Goal: Information Seeking & Learning: Learn about a topic

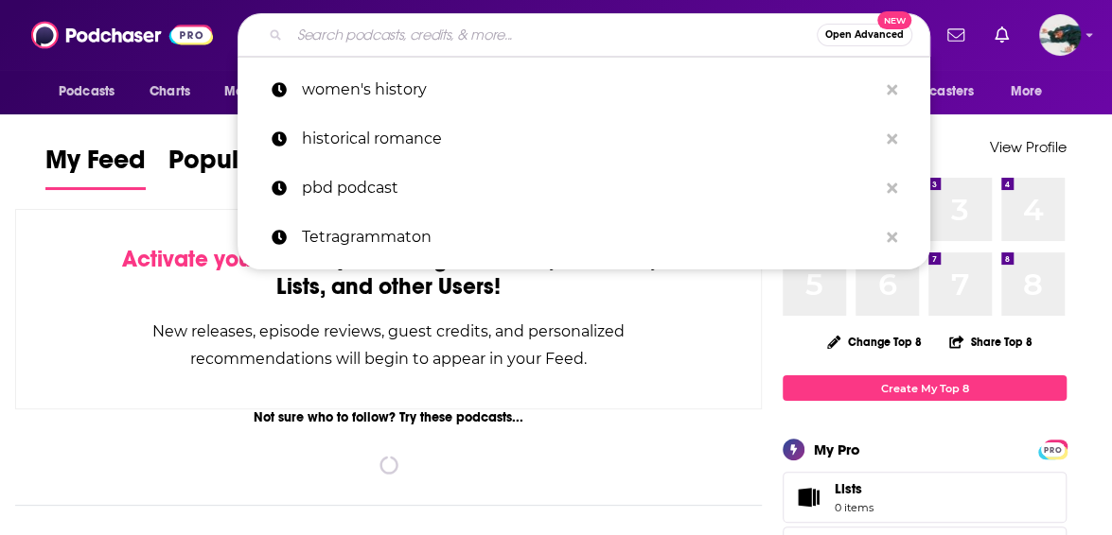
click at [379, 32] on input "Search podcasts, credits, & more..." at bounding box center [552, 35] width 527 height 30
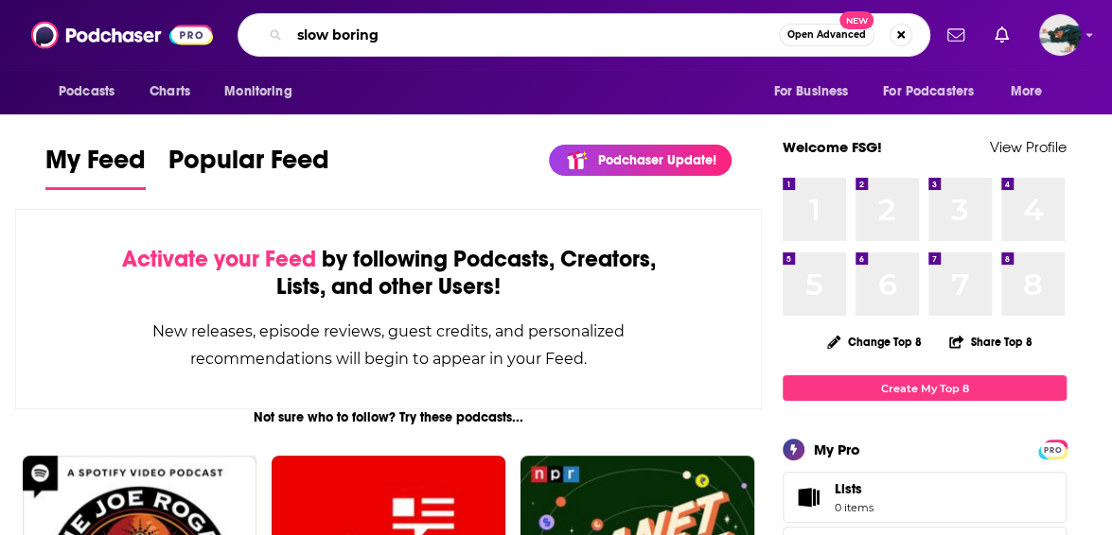
type input "slow boring"
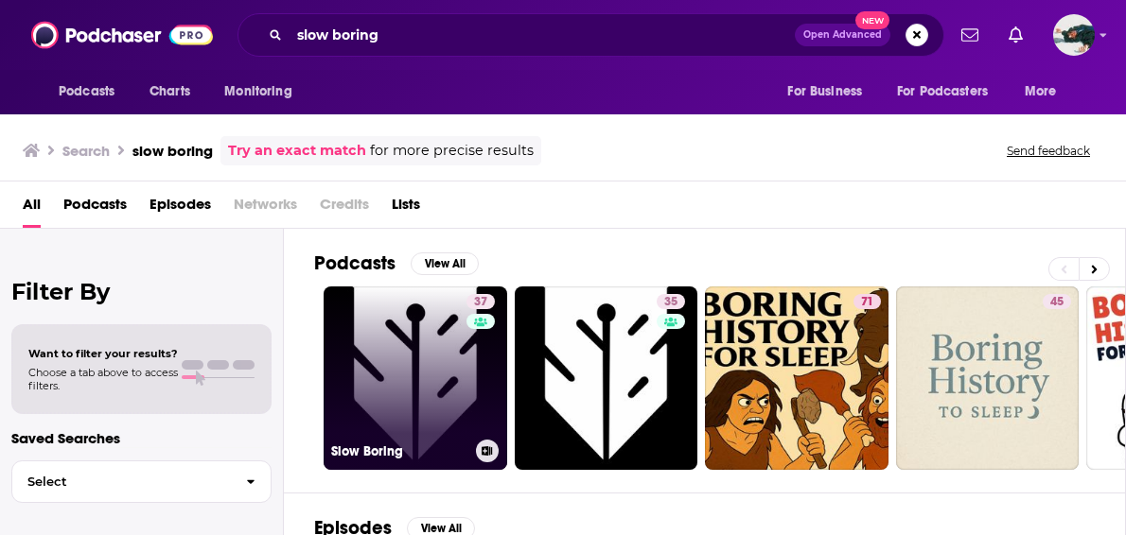
click at [407, 326] on link "37 Slow Boring" at bounding box center [416, 379] width 184 height 184
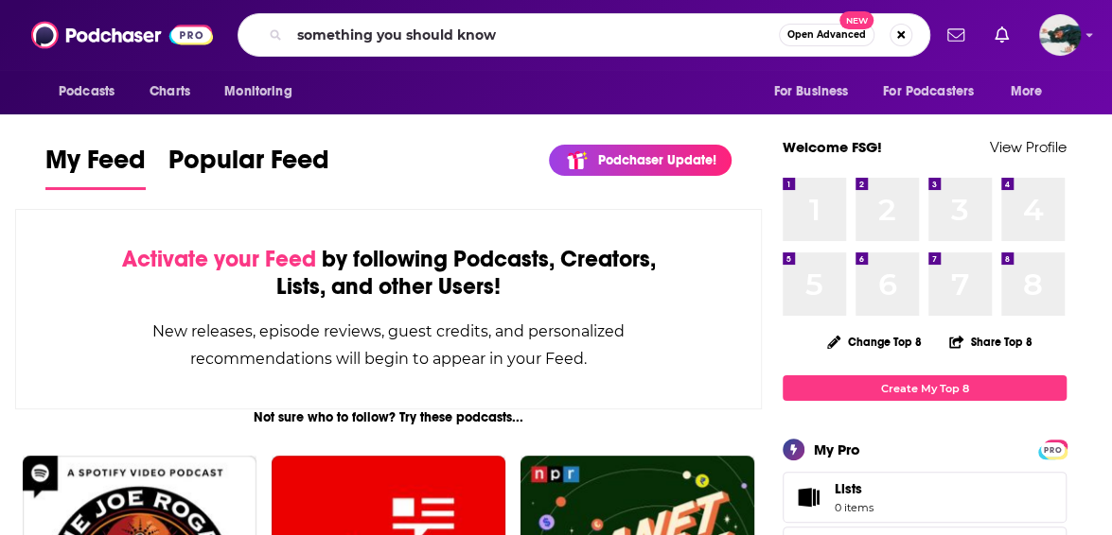
type input "something you should know"
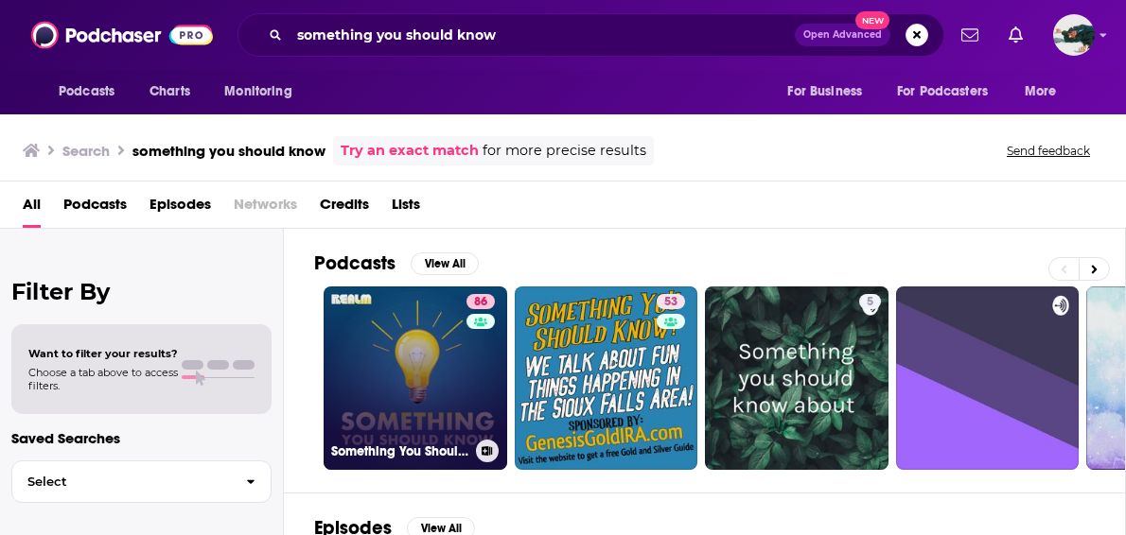
click at [423, 347] on link "86 Something You Should Know" at bounding box center [416, 379] width 184 height 184
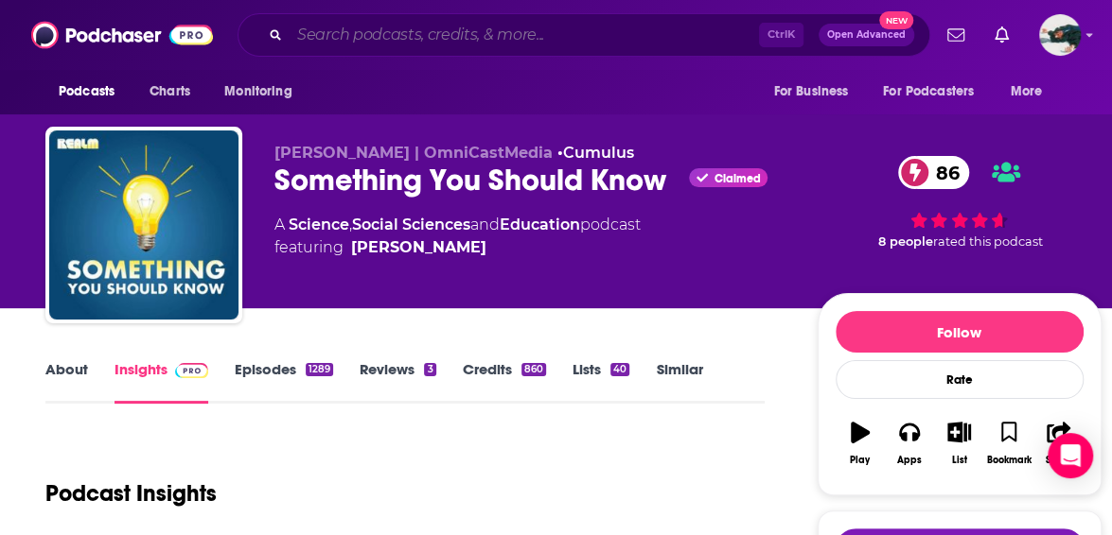
click at [528, 41] on input "Search podcasts, credits, & more..." at bounding box center [523, 35] width 469 height 30
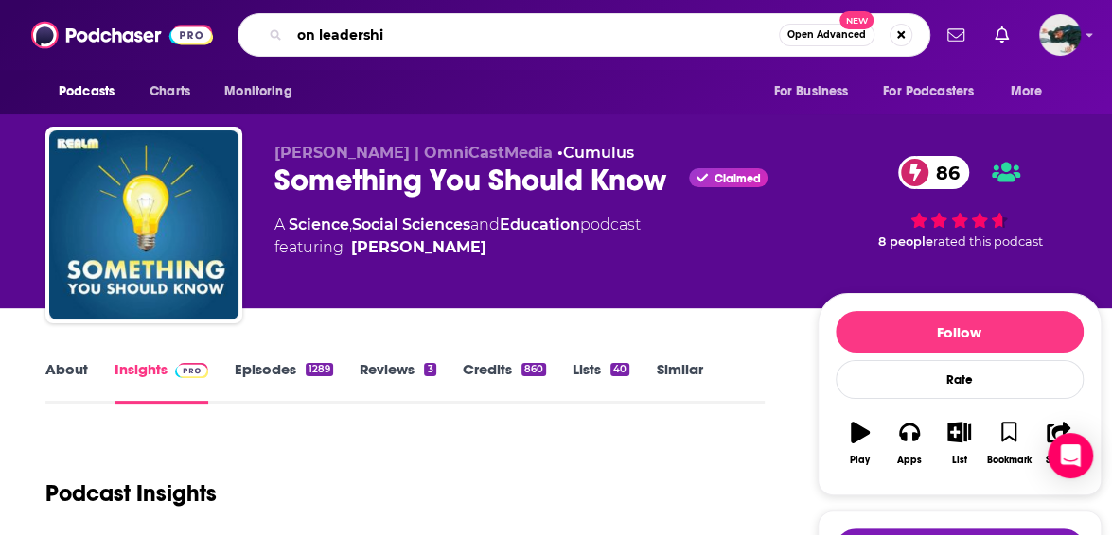
type input "on leadership"
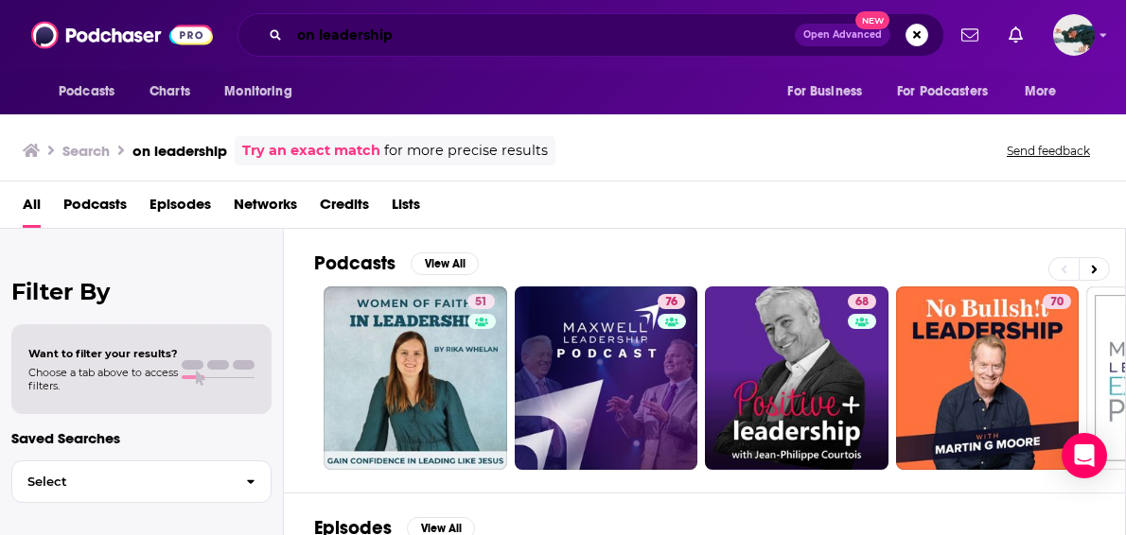
click at [526, 31] on input "on leadership" at bounding box center [541, 35] width 505 height 30
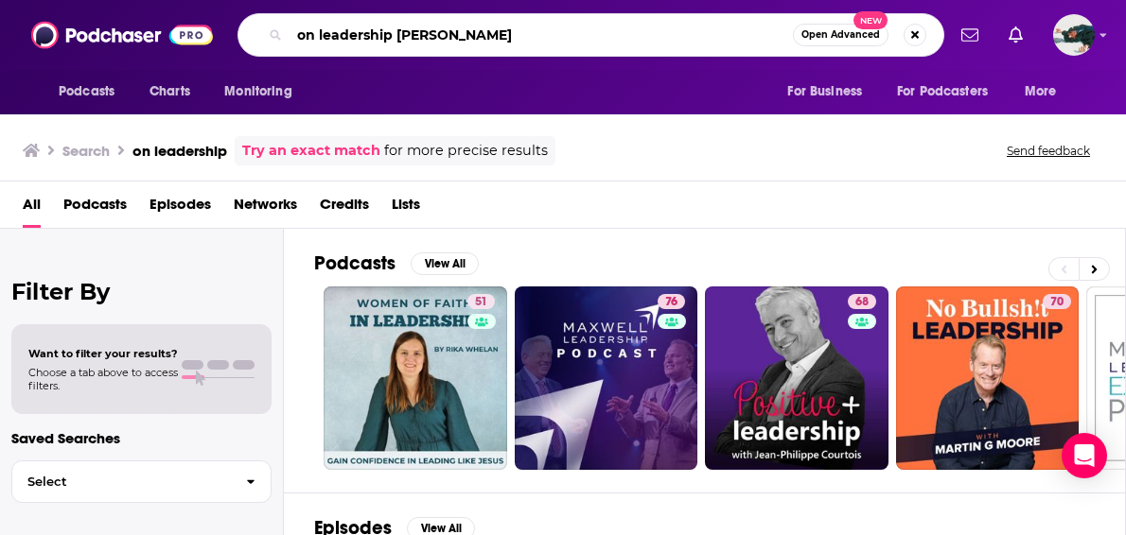
type input "on leadership [PERSON_NAME]"
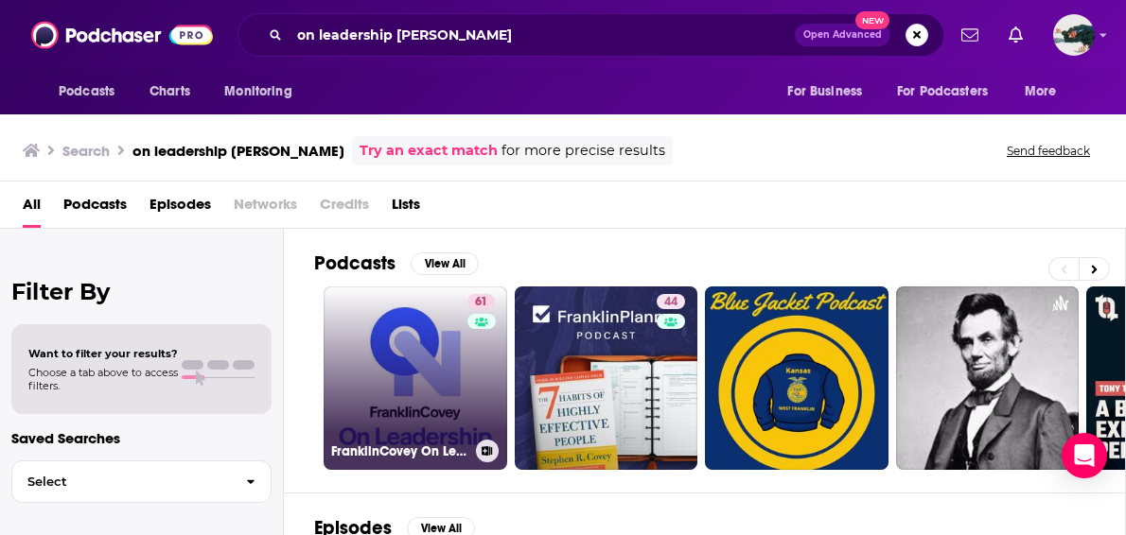
click at [411, 347] on link "61 FranklinCovey On Leadership" at bounding box center [416, 379] width 184 height 184
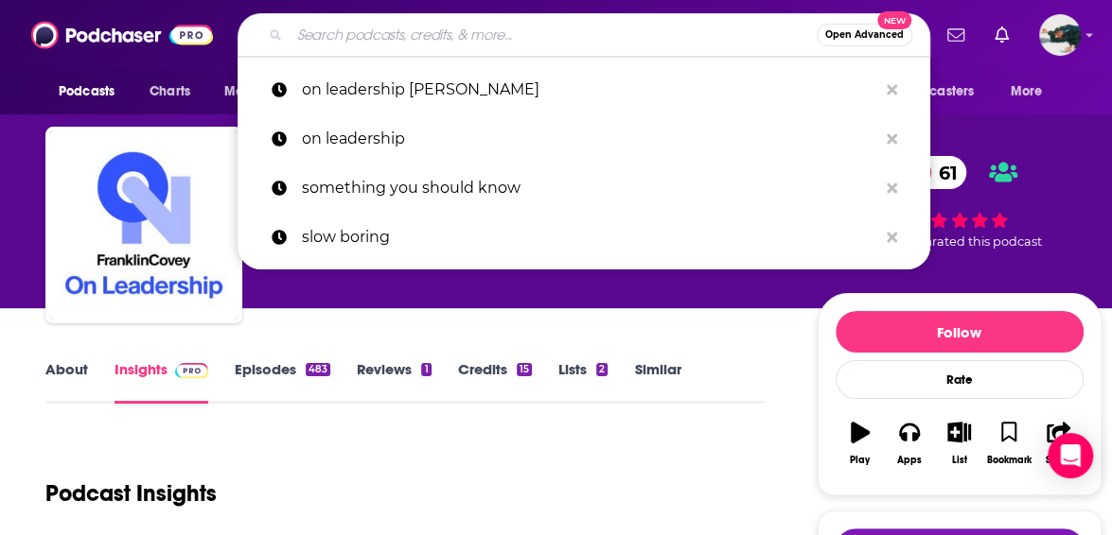
click at [392, 43] on input "Search podcasts, credits, & more..." at bounding box center [552, 35] width 527 height 30
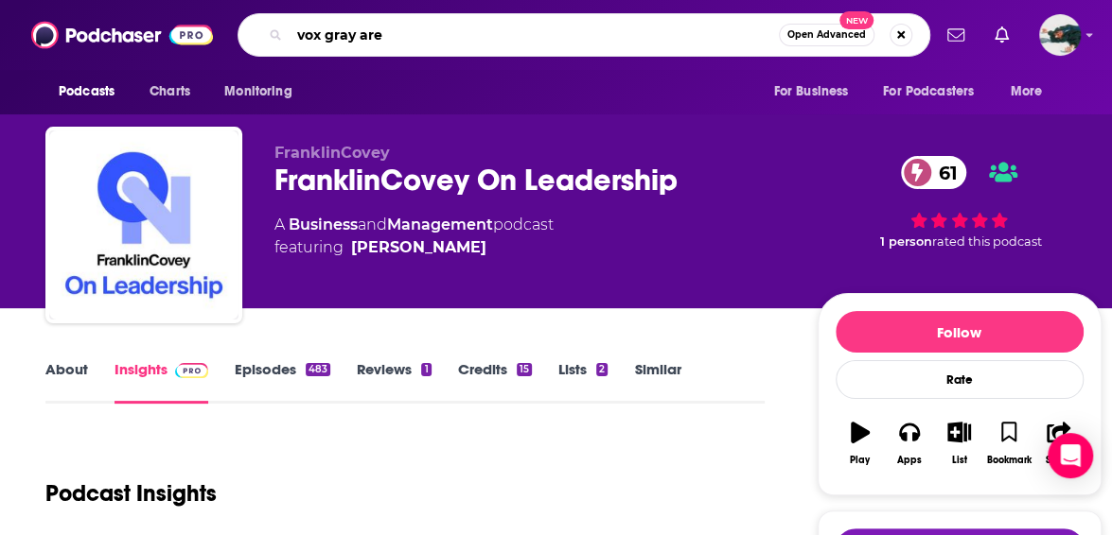
type input "vox gray area"
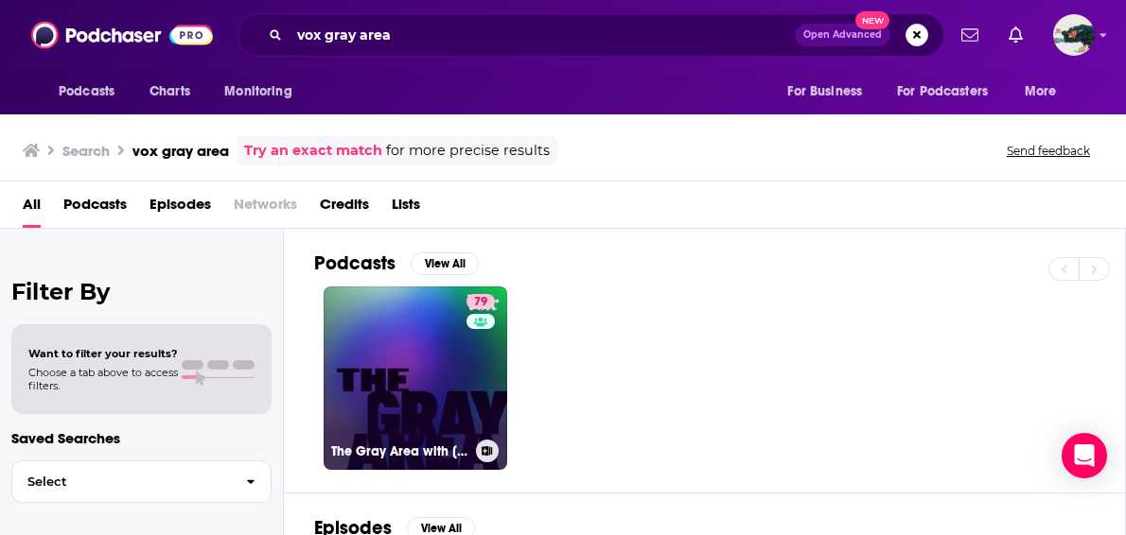
click at [389, 351] on link "79 The Gray Area with [PERSON_NAME]" at bounding box center [416, 379] width 184 height 184
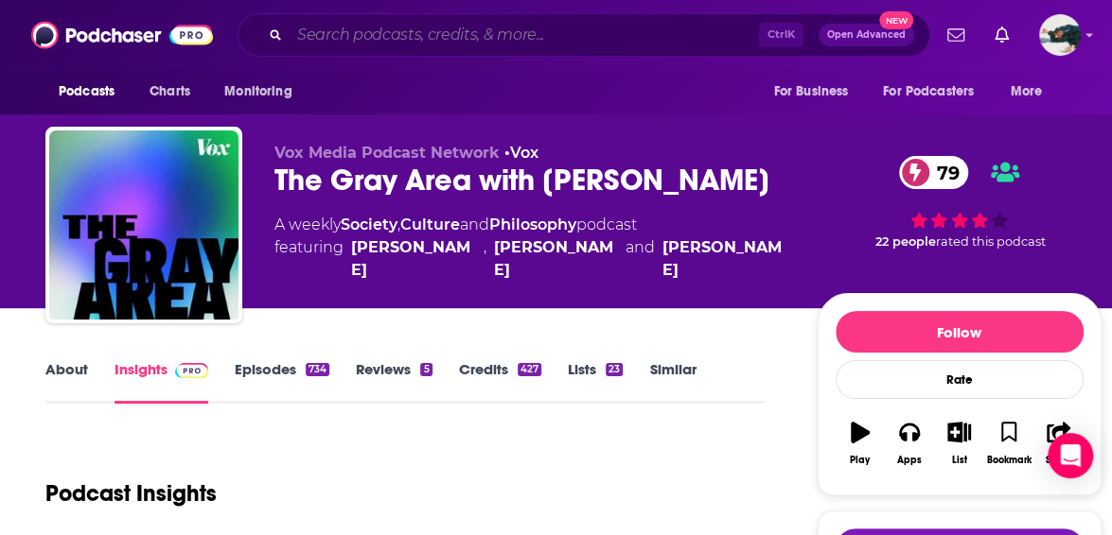
click at [416, 35] on input "Search podcasts, credits, & more..." at bounding box center [523, 35] width 469 height 30
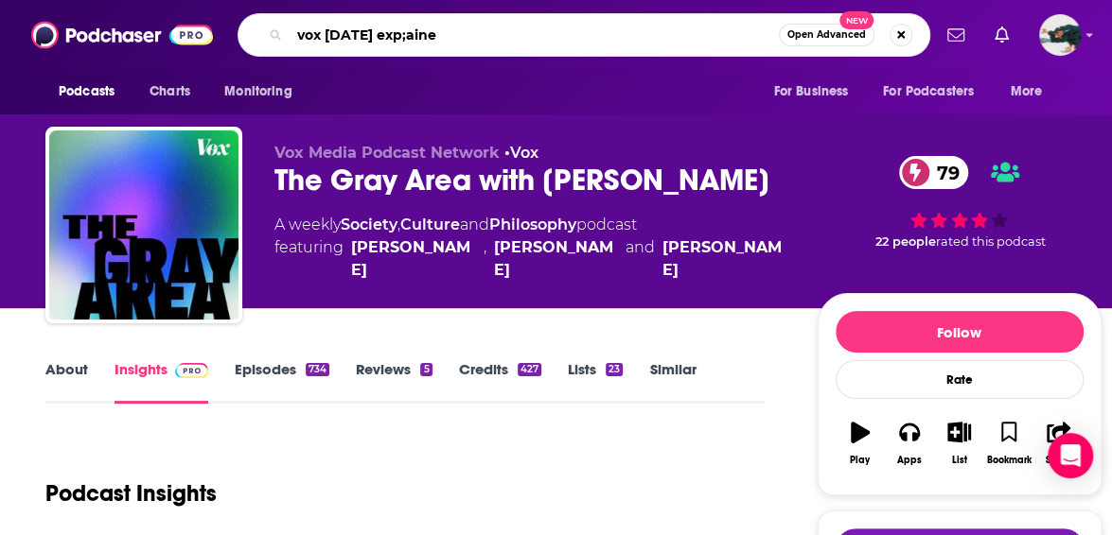
type input "vox [DATE] exp;ained"
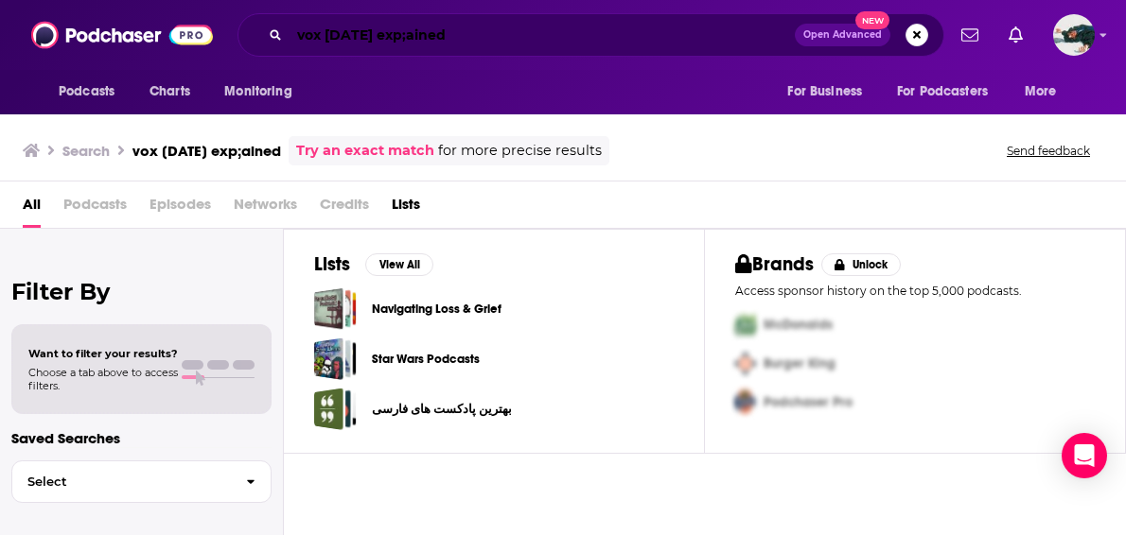
click at [393, 37] on input "vox [DATE] exp;ained" at bounding box center [541, 35] width 505 height 30
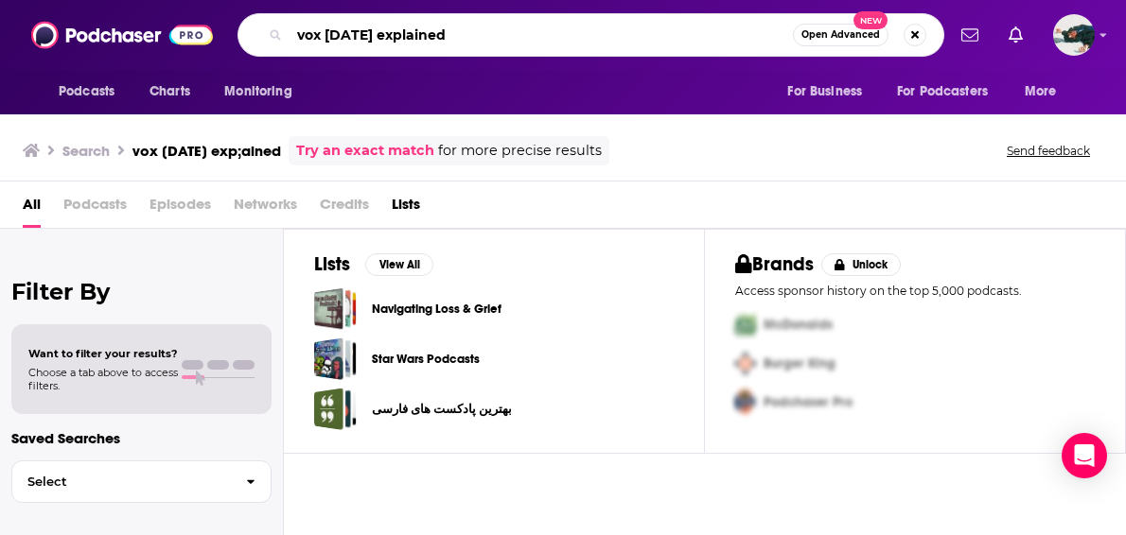
type input "vox [DATE] explained"
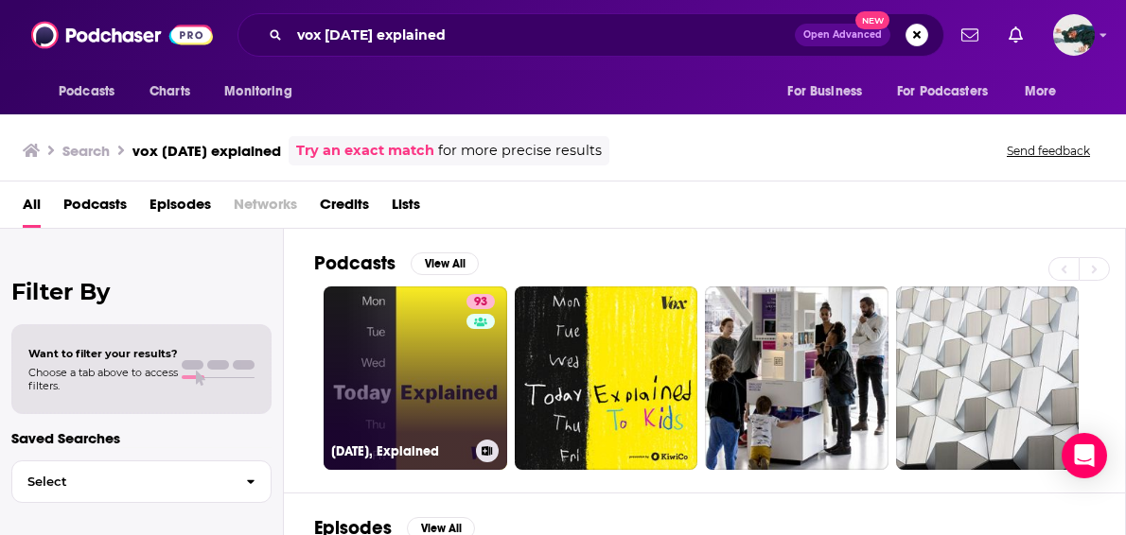
click at [425, 375] on link "93 [DATE], Explained" at bounding box center [416, 379] width 184 height 184
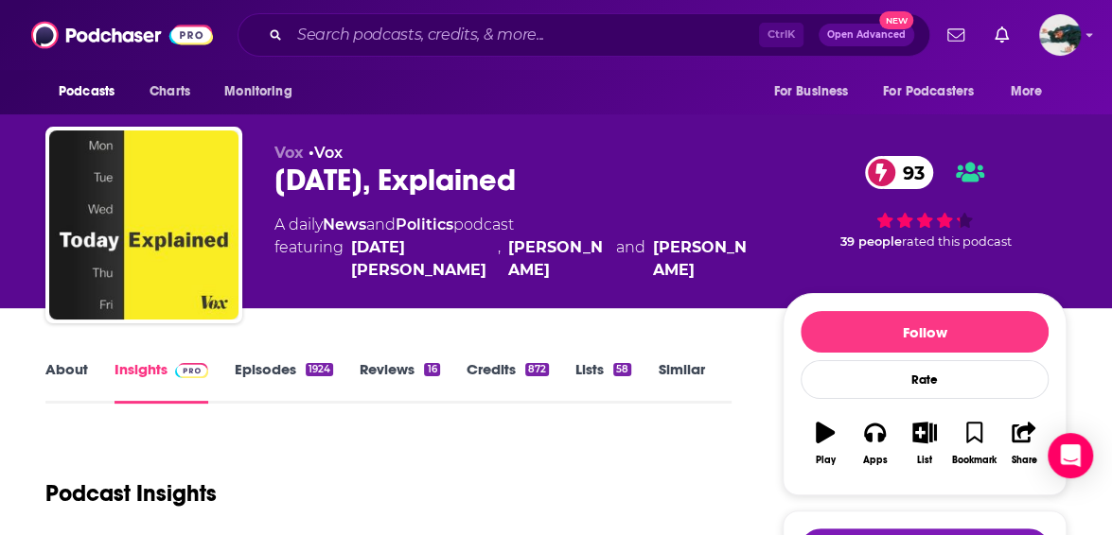
click at [76, 370] on link "About" at bounding box center [66, 382] width 43 height 44
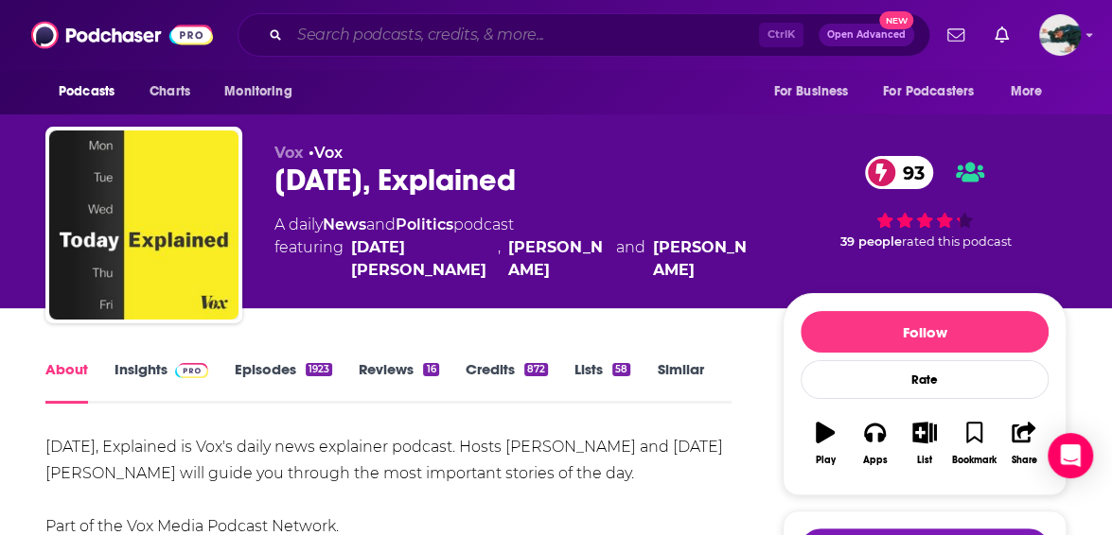
click at [360, 32] on input "Search podcasts, credits, & more..." at bounding box center [523, 35] width 469 height 30
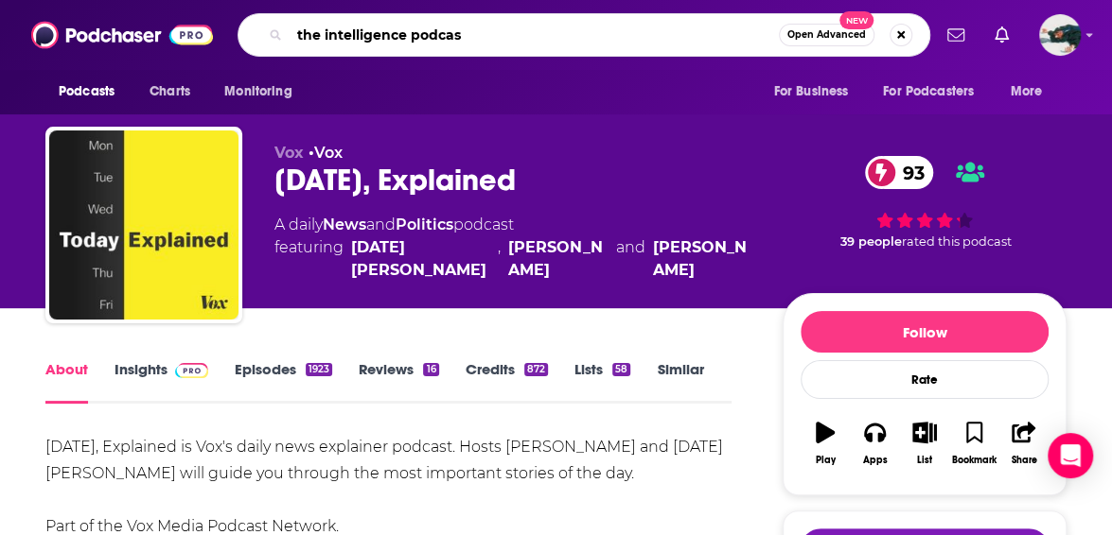
type input "the intelligence podcast"
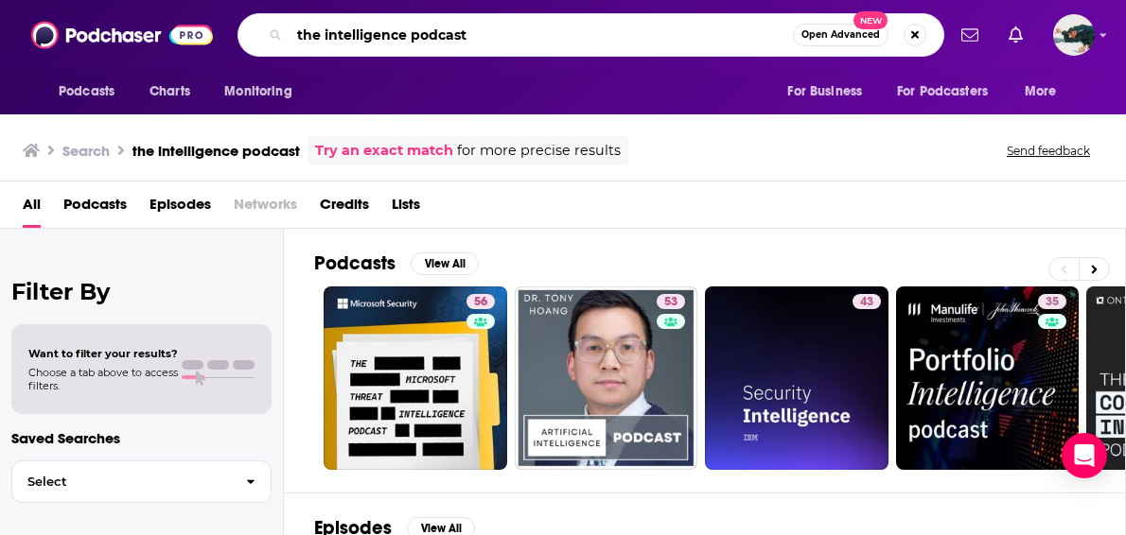
click at [503, 26] on input "the intelligence podcast" at bounding box center [540, 35] width 503 height 30
type input "the intelligence podcast economist"
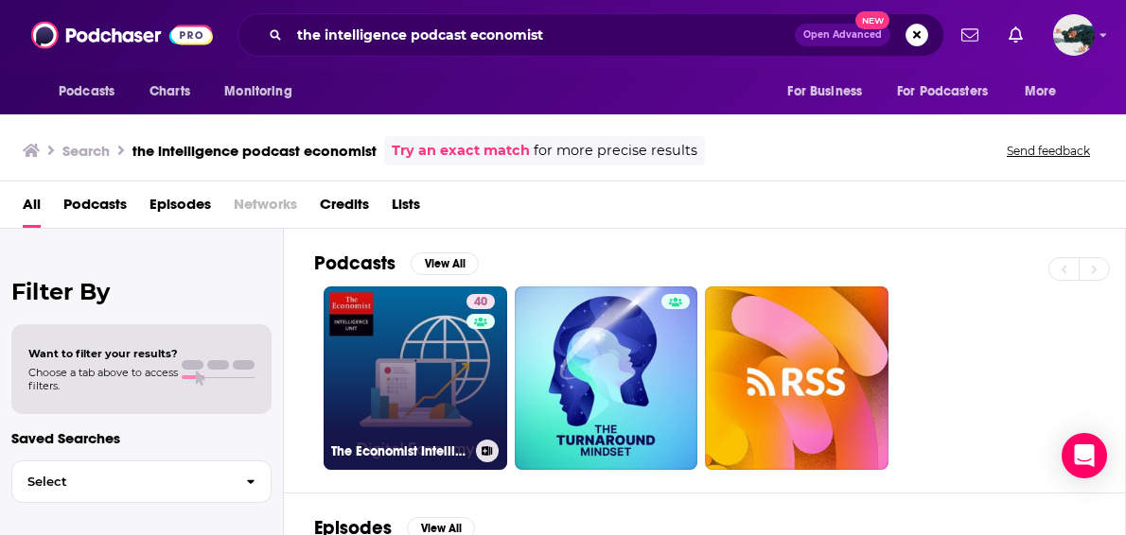
click at [405, 349] on link "40 The Economist Intelligence Unit: Digital Economy" at bounding box center [416, 379] width 184 height 184
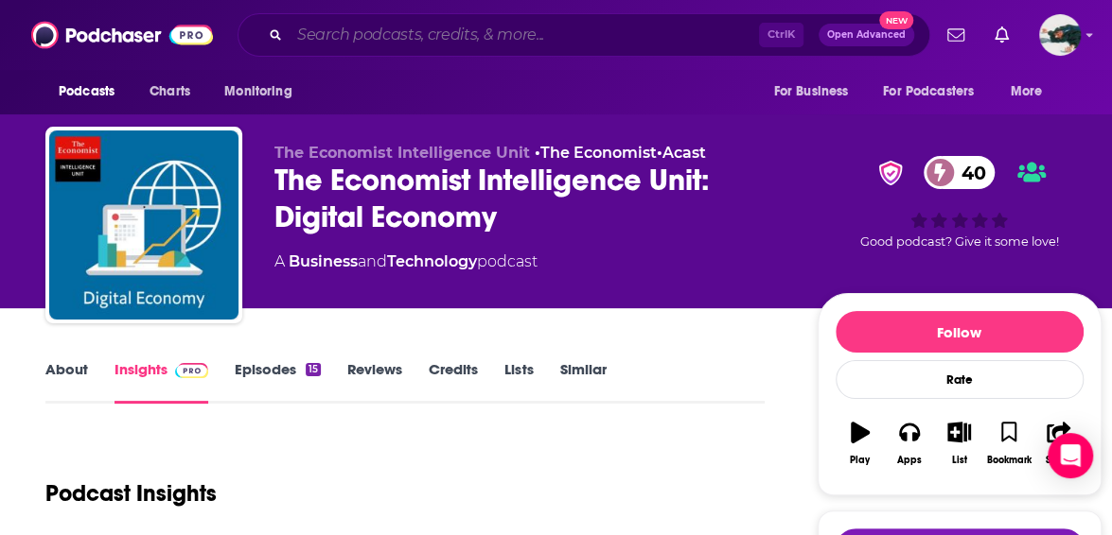
click at [476, 37] on input "Search podcasts, credits, & more..." at bounding box center [523, 35] width 469 height 30
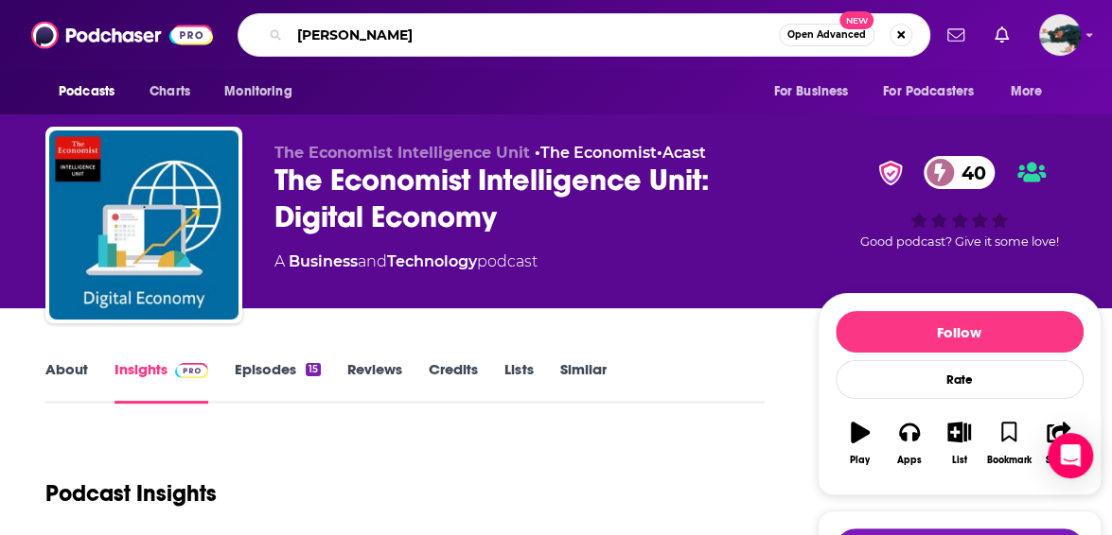
type input "[PERSON_NAME]"
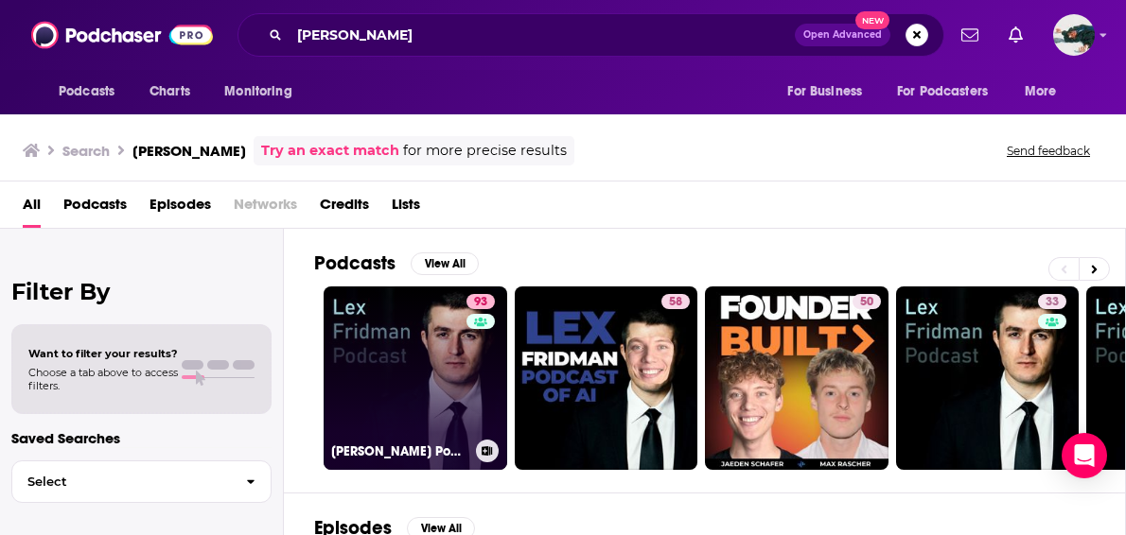
click at [390, 389] on link "93 [PERSON_NAME] Podcast" at bounding box center [416, 379] width 184 height 184
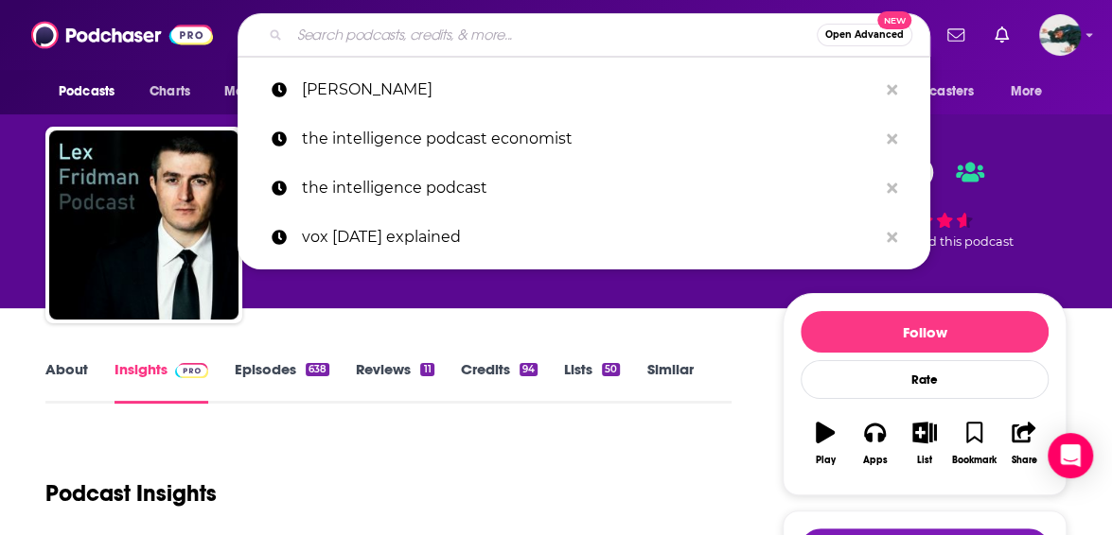
click at [402, 45] on input "Search podcasts, credits, & more..." at bounding box center [552, 35] width 527 height 30
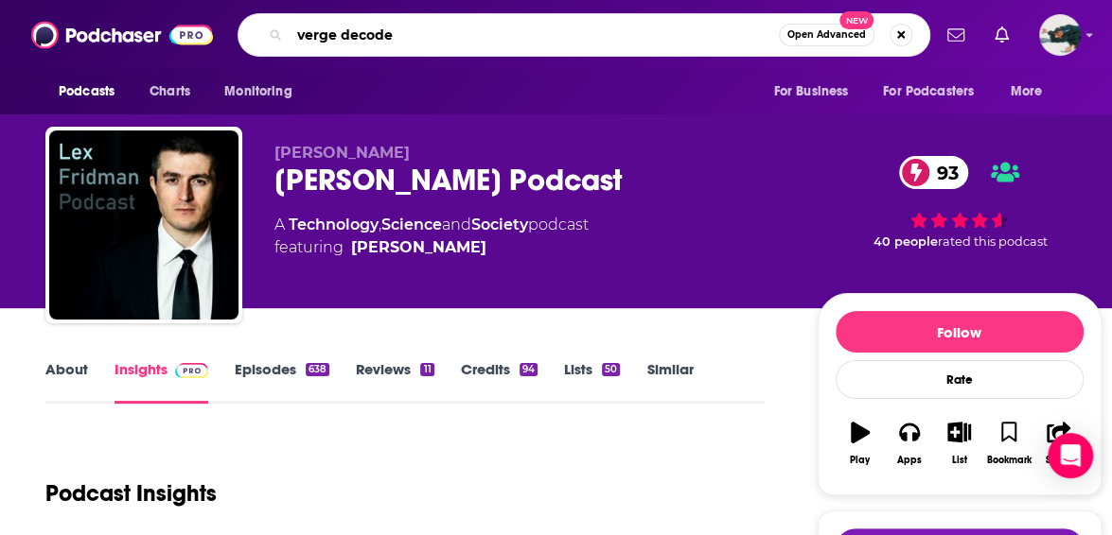
type input "verge decoder"
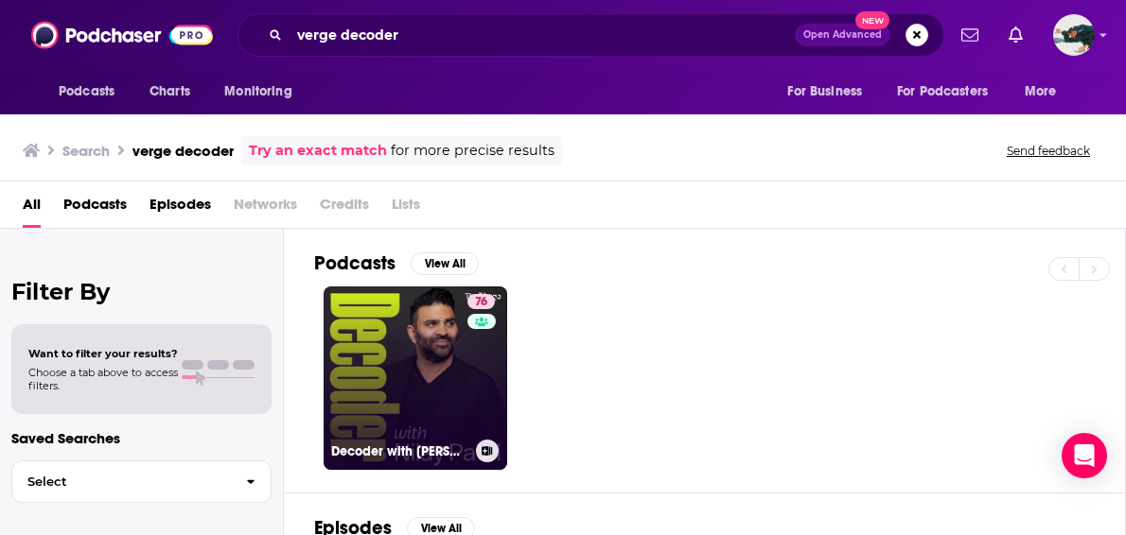
click at [402, 346] on link "76 Decoder with [PERSON_NAME]" at bounding box center [416, 379] width 184 height 184
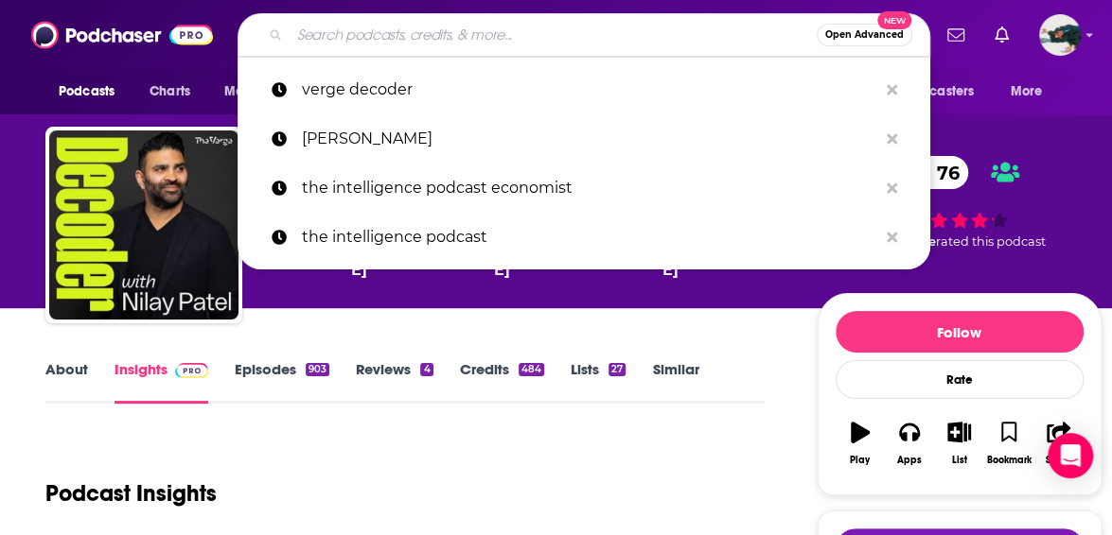
click at [407, 30] on input "Search podcasts, credits, & more..." at bounding box center [552, 35] width 527 height 30
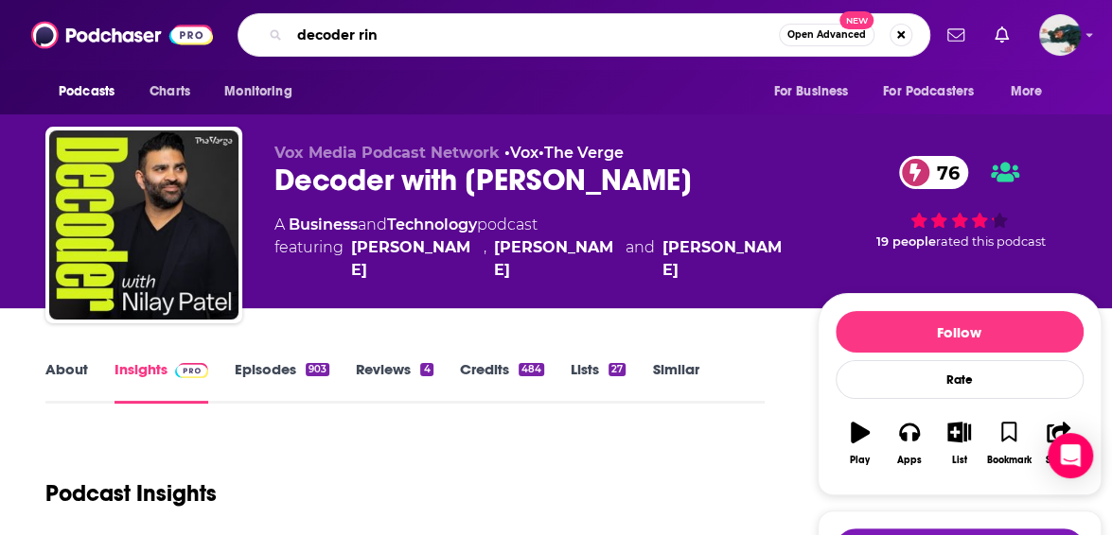
type input "decoder ring"
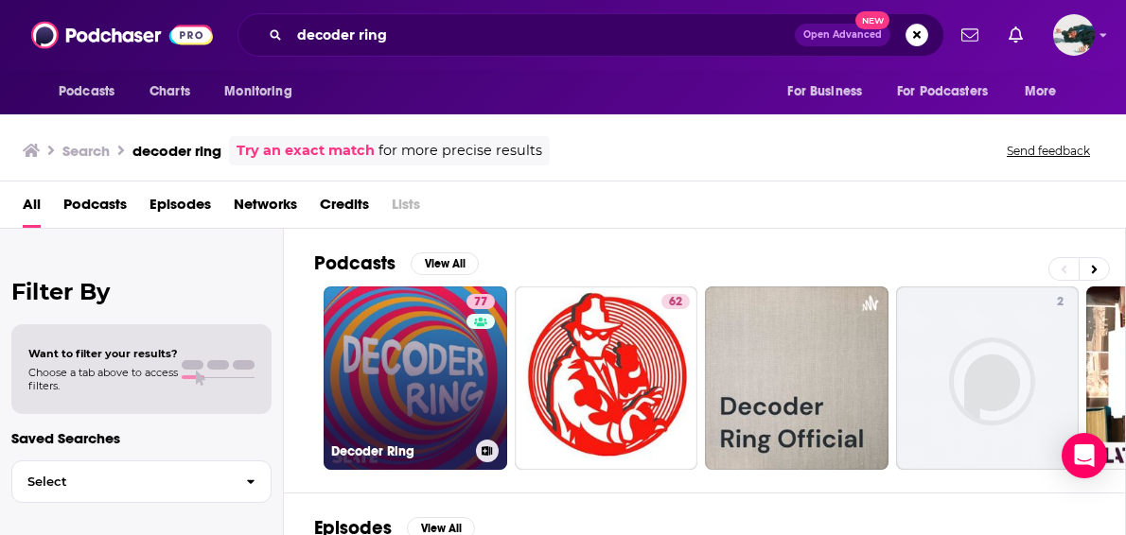
click at [382, 381] on link "77 Decoder Ring" at bounding box center [416, 379] width 184 height 184
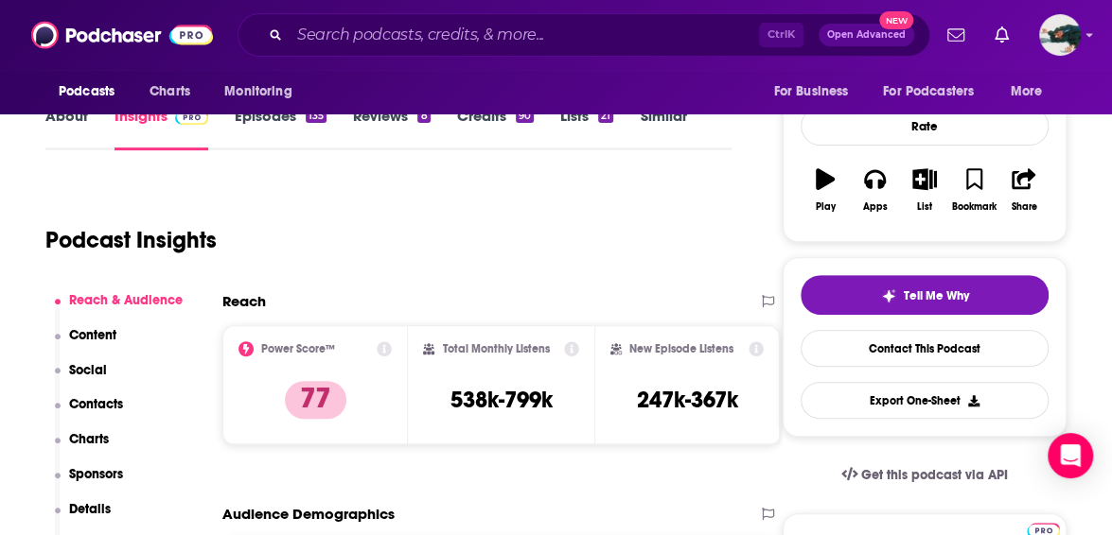
scroll to position [47, 0]
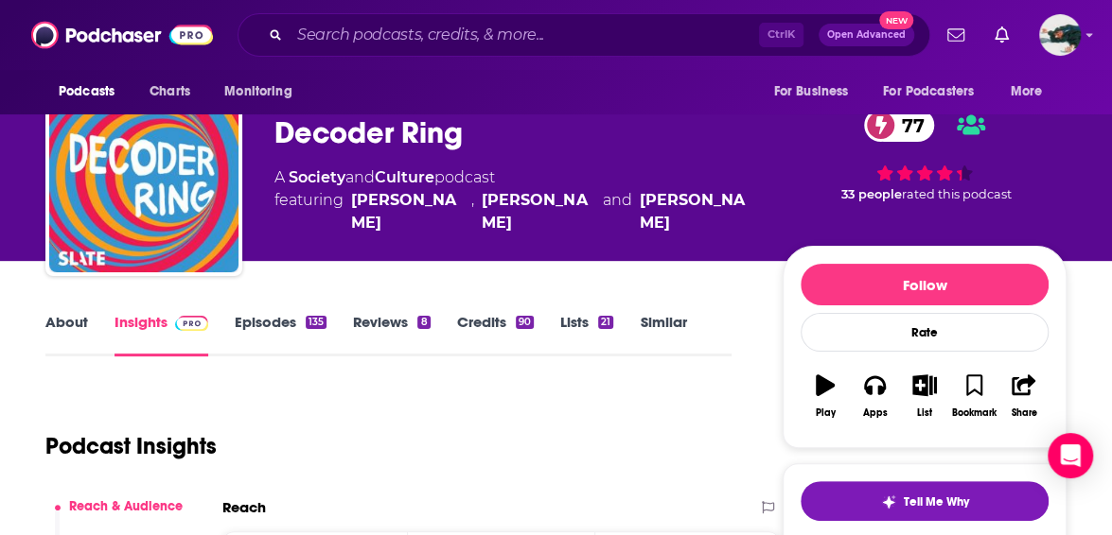
click at [57, 313] on link "About" at bounding box center [66, 335] width 43 height 44
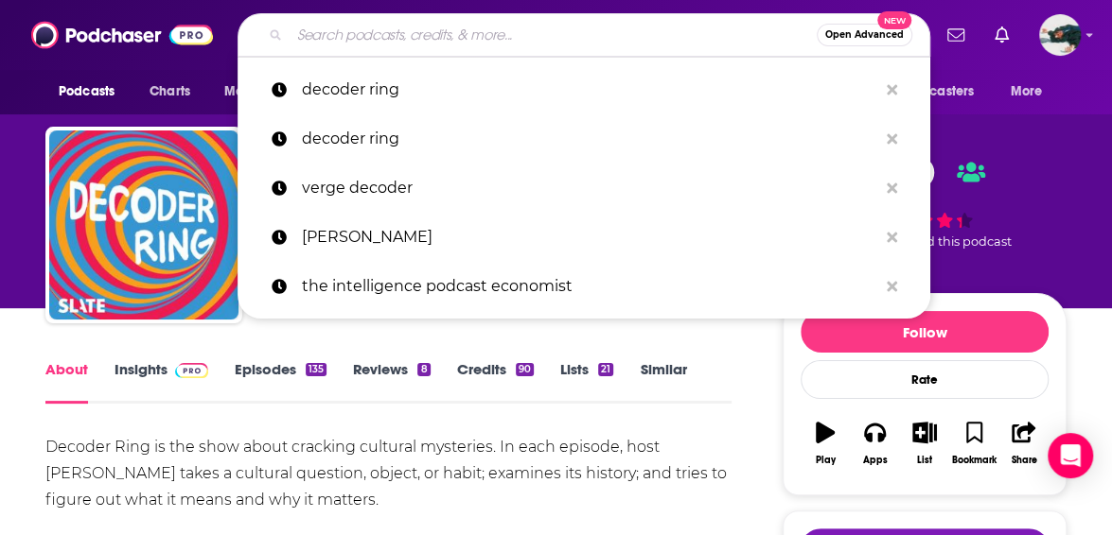
click at [414, 34] on input "Search podcasts, credits, & more..." at bounding box center [552, 35] width 527 height 30
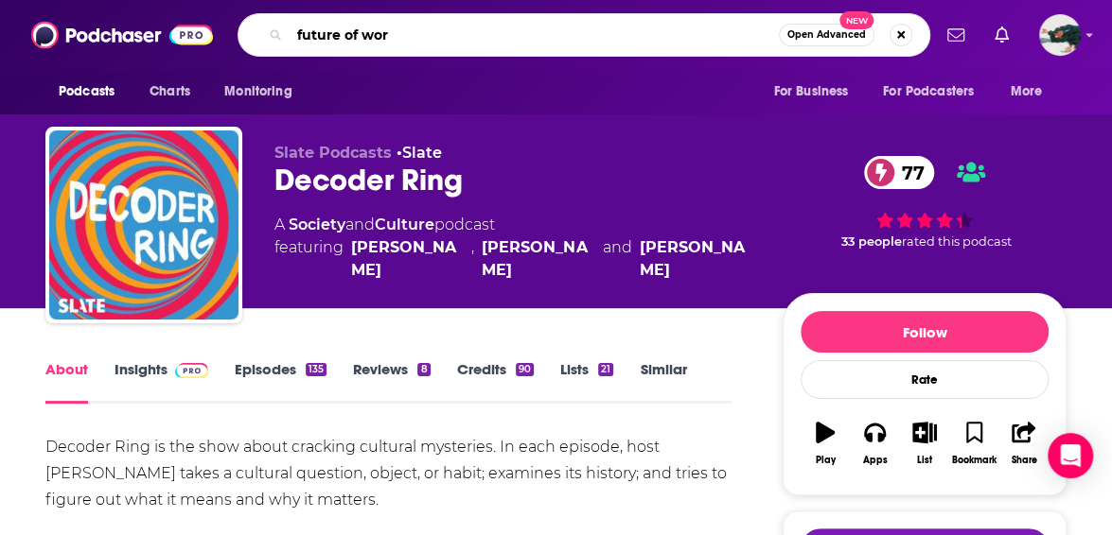
type input "future of work"
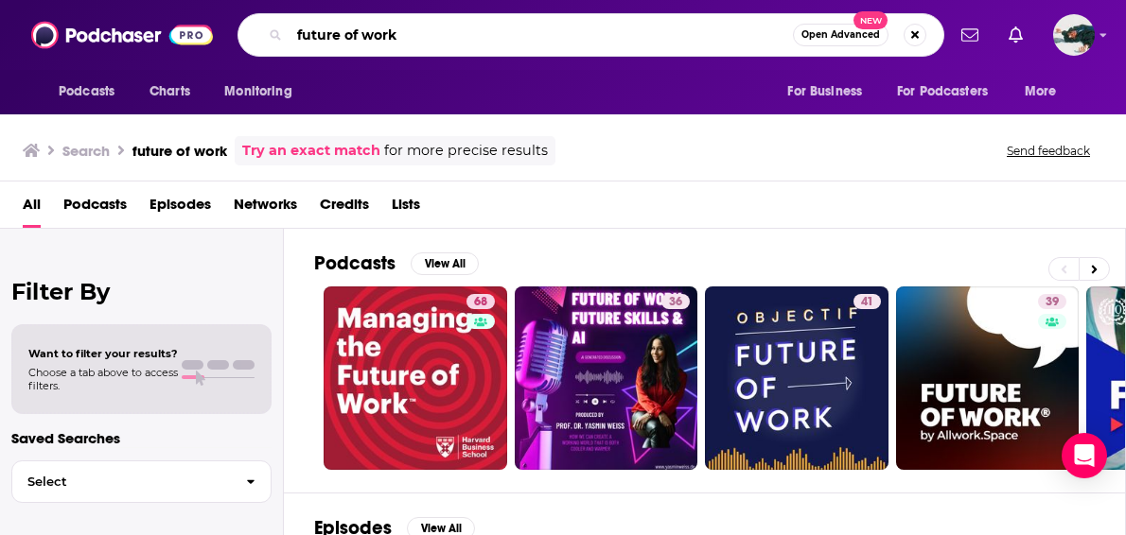
click at [469, 44] on input "future of work" at bounding box center [540, 35] width 503 height 30
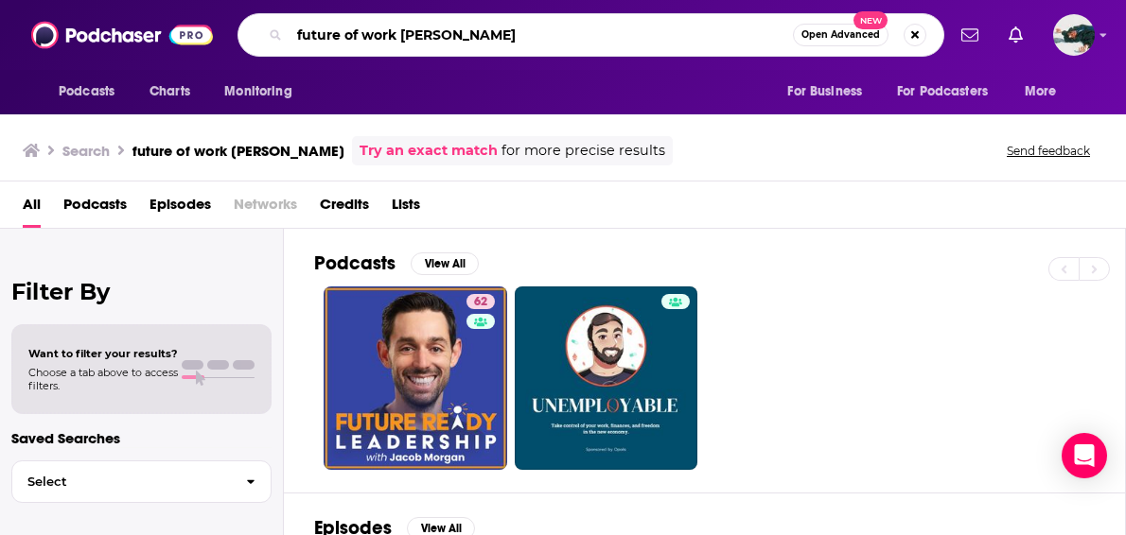
click at [511, 48] on input "future of work [PERSON_NAME]" at bounding box center [540, 35] width 503 height 30
drag, startPoint x: 526, startPoint y: 35, endPoint x: 153, endPoint y: 45, distance: 372.9
click at [158, 45] on div "Podcasts Charts Monitoring future of work [PERSON_NAME] Open Advanced New For B…" at bounding box center [563, 35] width 1126 height 70
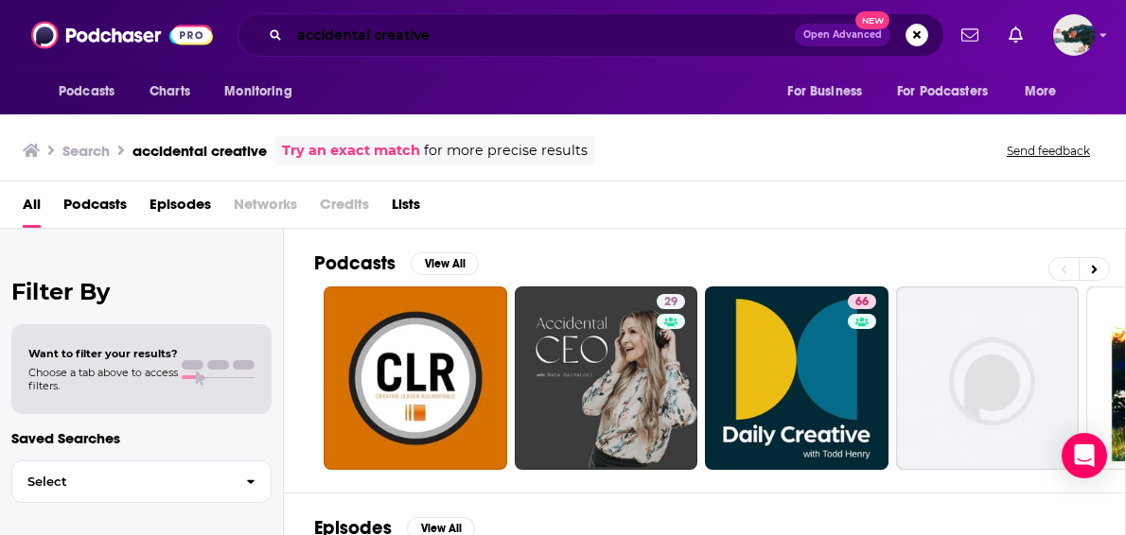
click at [505, 42] on input "accidental creative" at bounding box center [541, 35] width 505 height 30
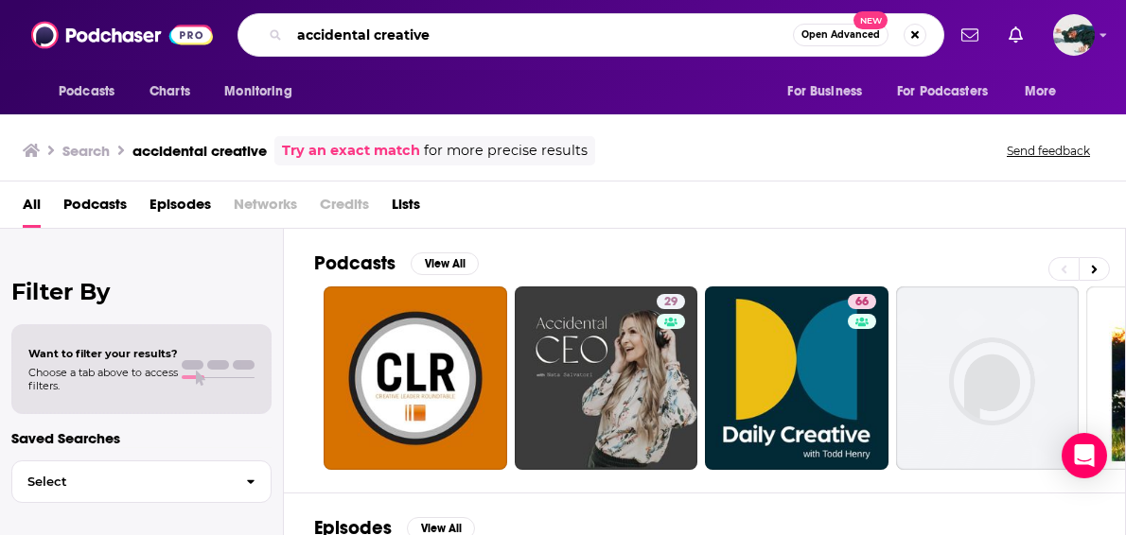
drag, startPoint x: 479, startPoint y: 41, endPoint x: 234, endPoint y: 37, distance: 245.1
click at [234, 37] on div "Podcasts Charts Monitoring accidental creative Open Advanced New For Business F…" at bounding box center [583, 35] width 722 height 44
type input "business brainstorm"
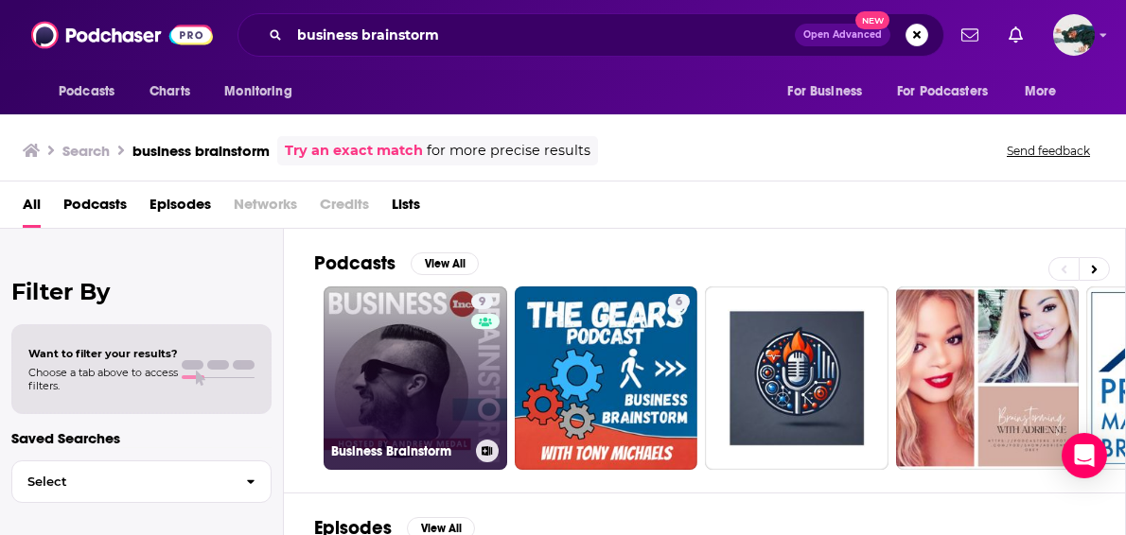
click at [429, 402] on link "9 Business Brainstorm" at bounding box center [416, 379] width 184 height 184
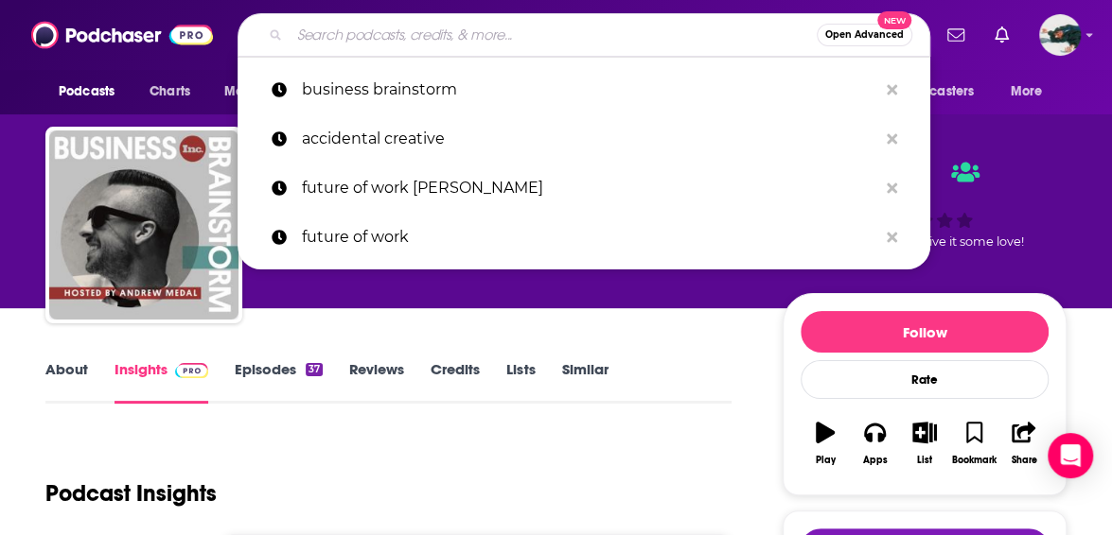
click at [446, 41] on input "Search podcasts, credits, & more..." at bounding box center [552, 35] width 527 height 30
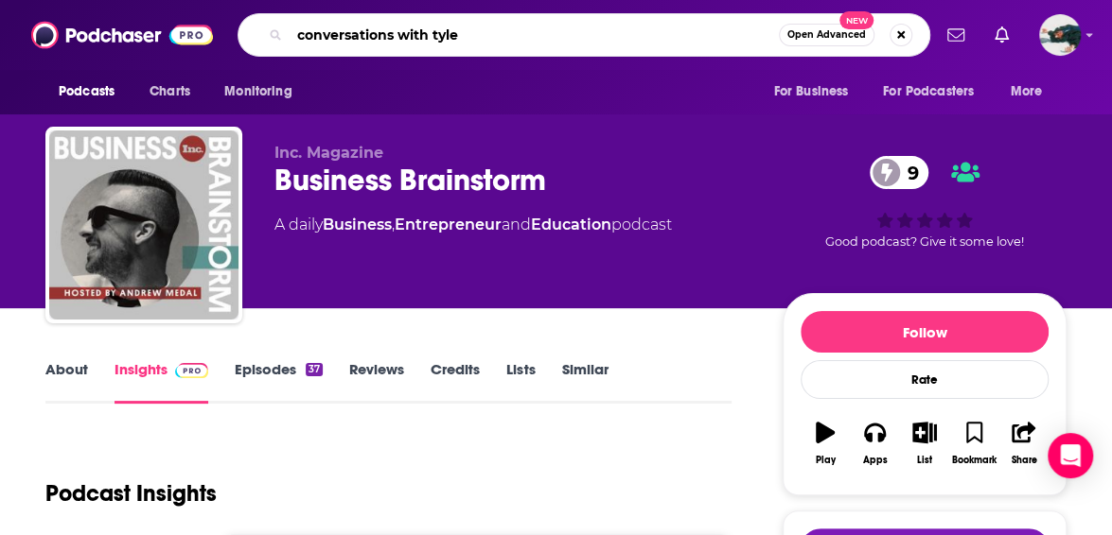
type input "conversations with [PERSON_NAME]"
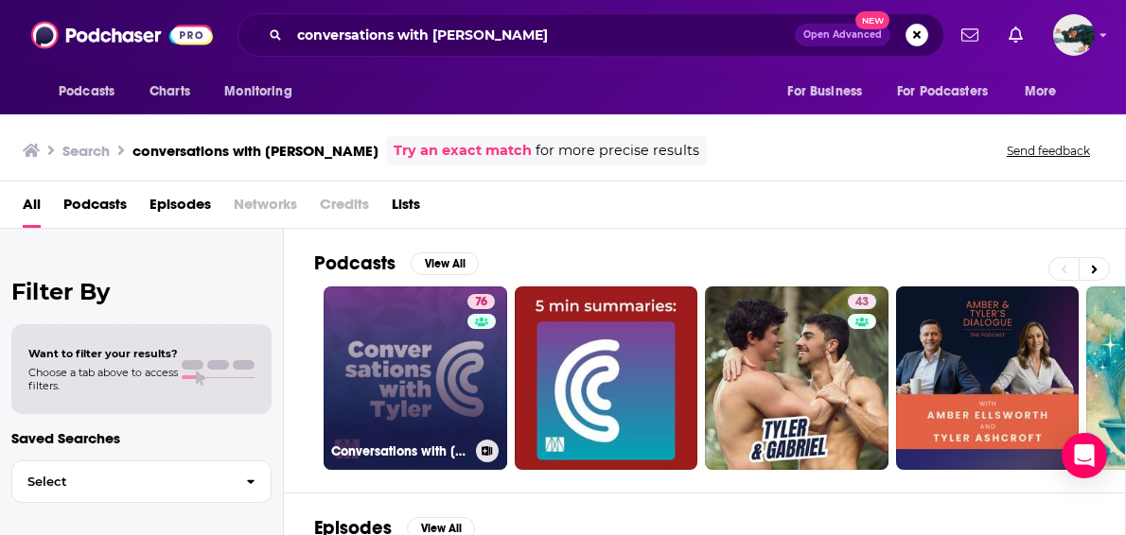
click at [454, 362] on link "76 Conversations with [PERSON_NAME]" at bounding box center [416, 379] width 184 height 184
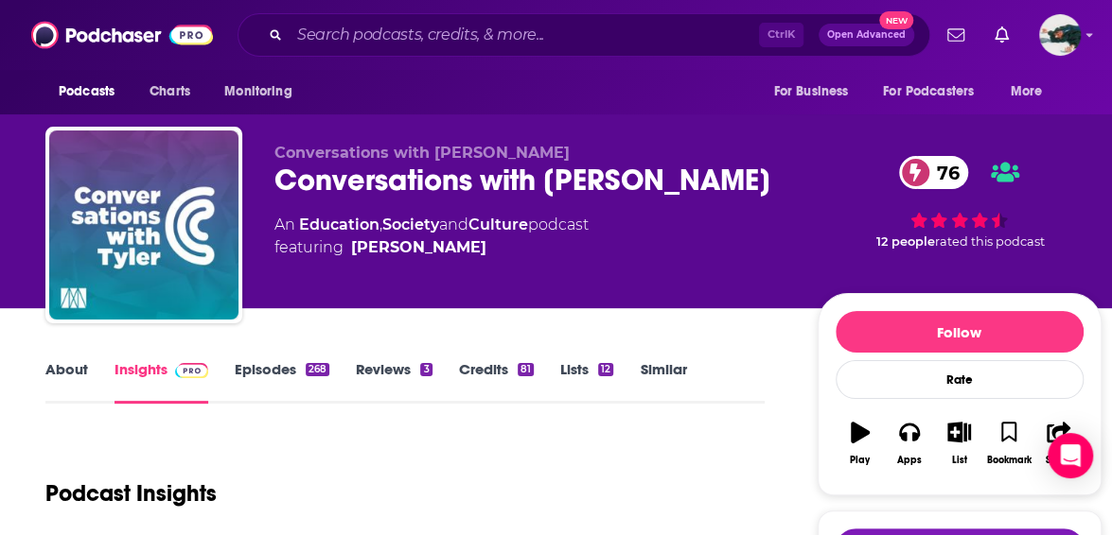
click at [59, 368] on link "About" at bounding box center [66, 382] width 43 height 44
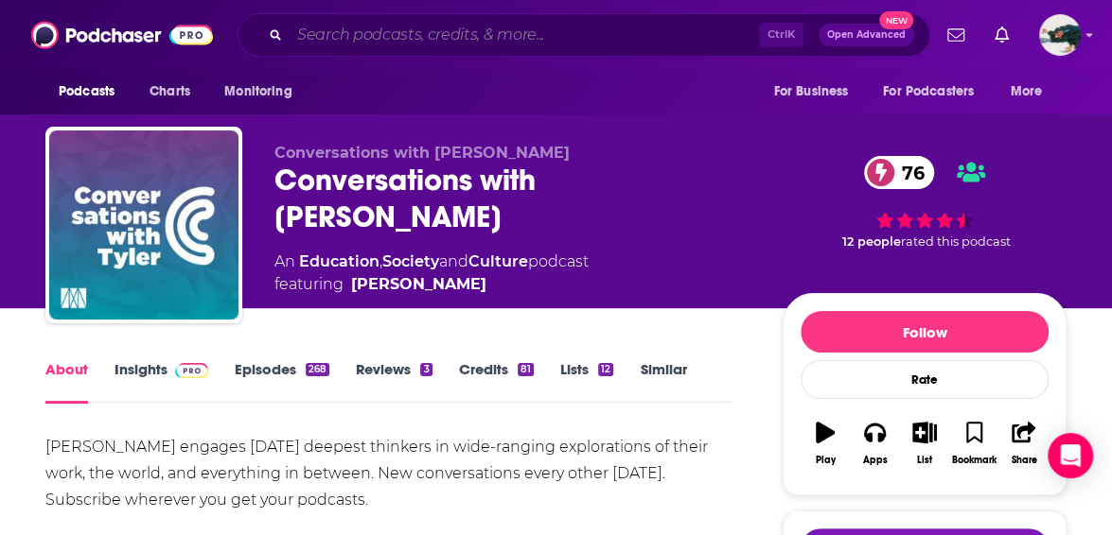
click at [437, 40] on input "Search podcasts, credits, & more..." at bounding box center [523, 35] width 469 height 30
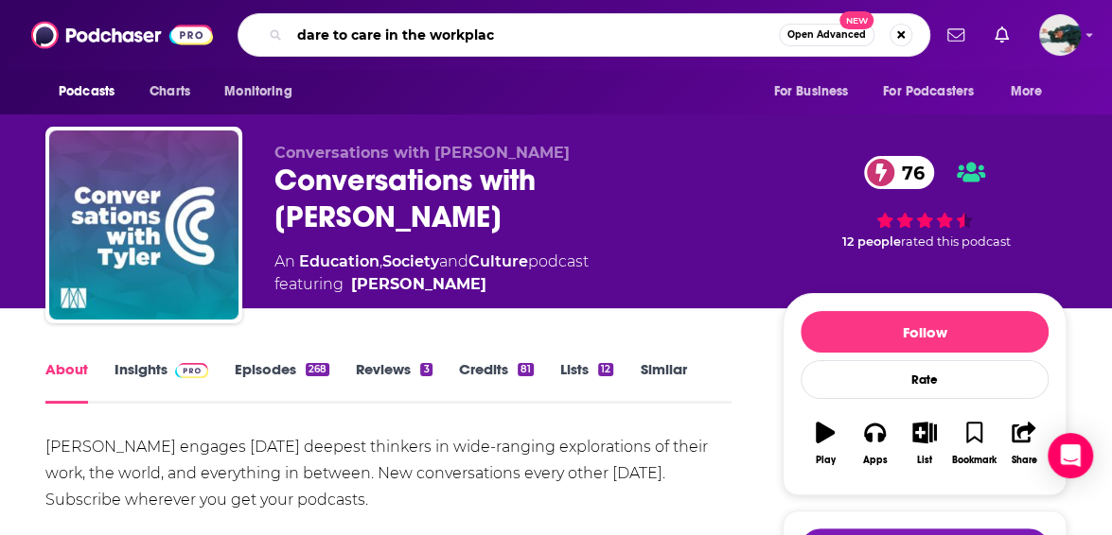
type input "dare to care in the workplace"
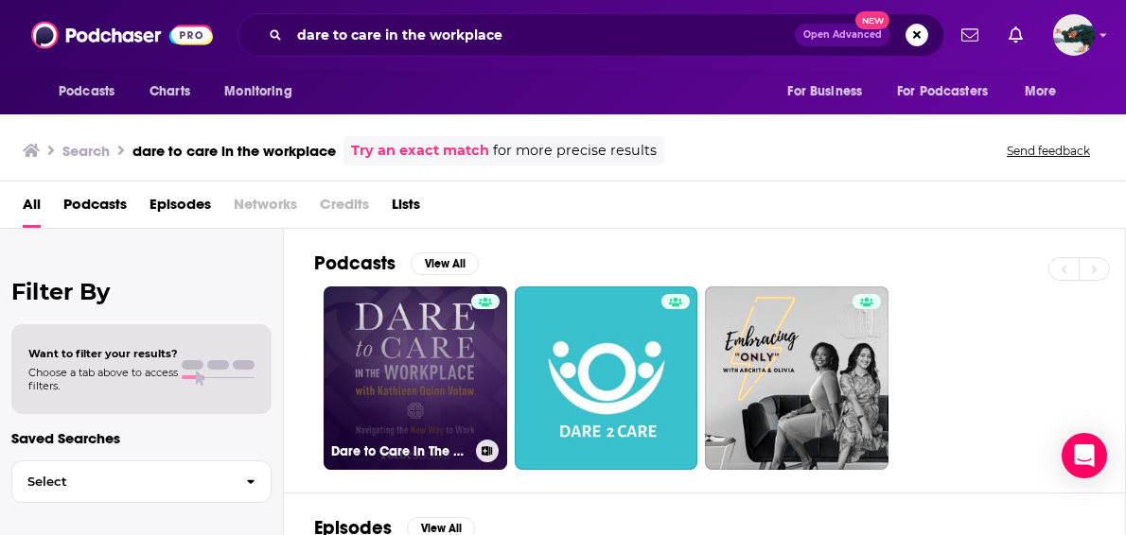
click at [437, 363] on link "Dare to Care in The Workplace" at bounding box center [416, 379] width 184 height 184
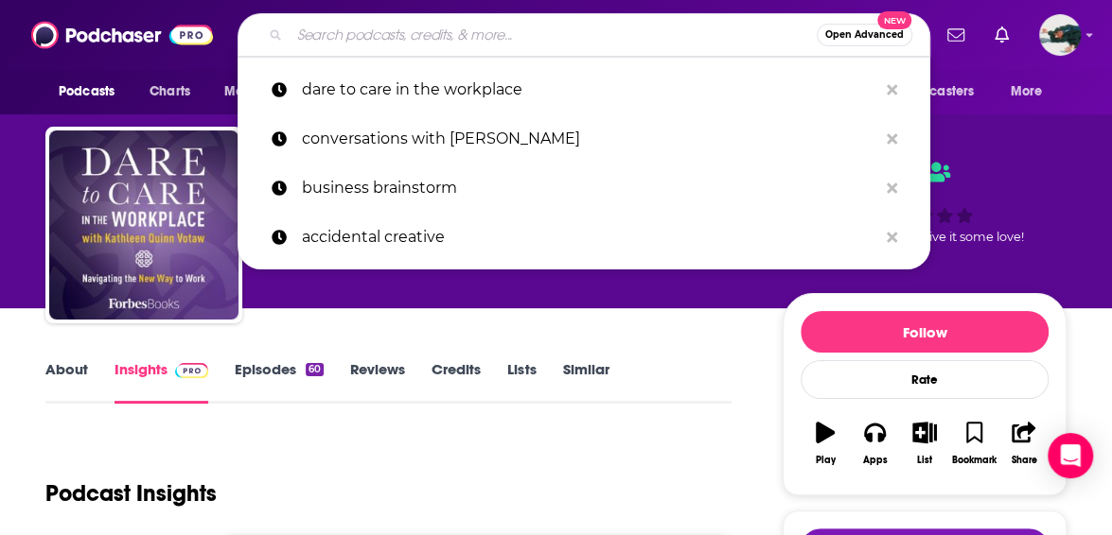
click at [367, 37] on input "Search podcasts, credits, & more..." at bounding box center [552, 35] width 527 height 30
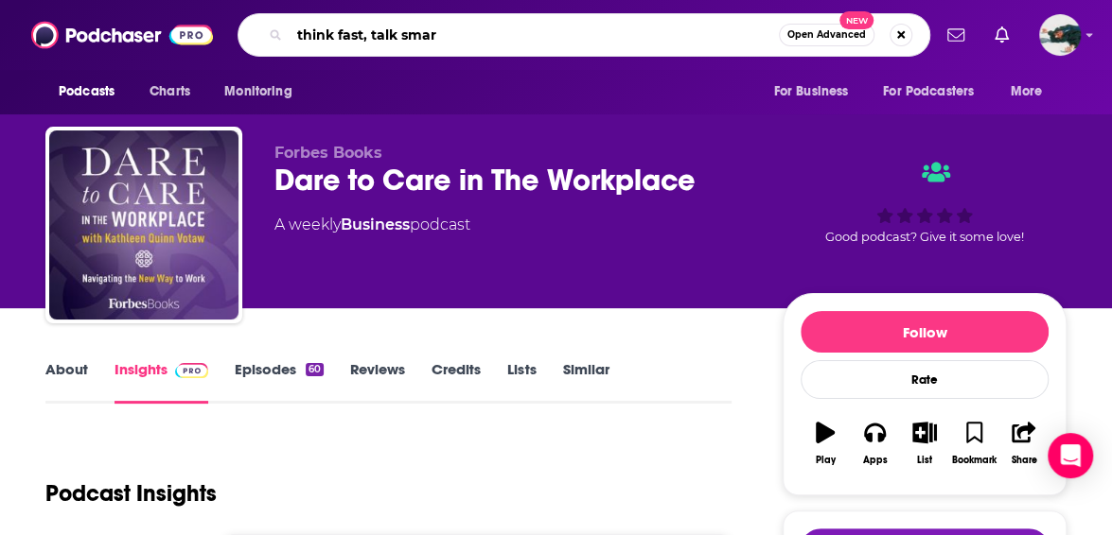
type input "think fast, talk smart"
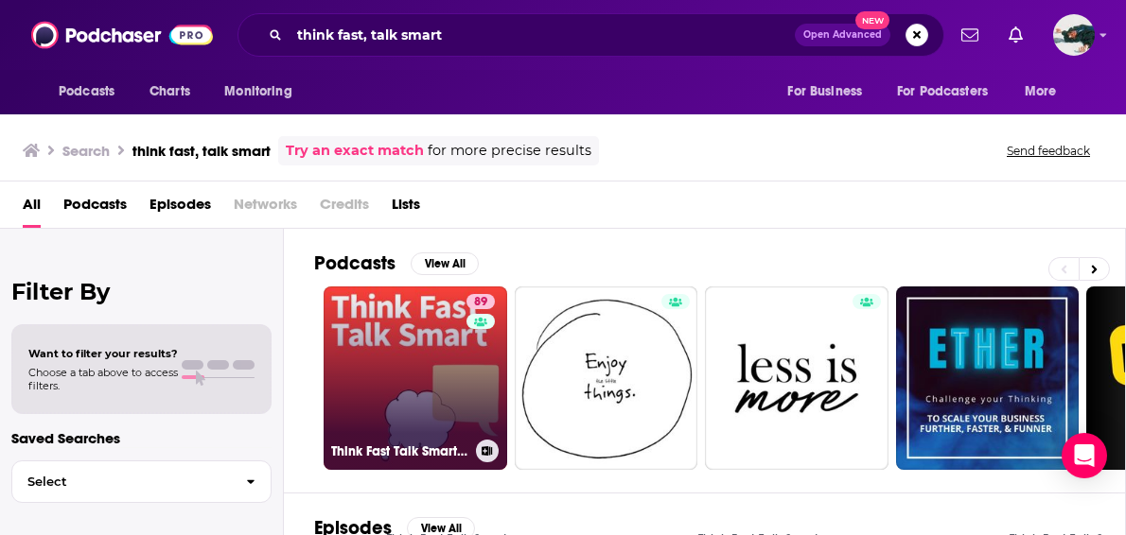
click at [418, 351] on link "89 Think Fast Talk Smart: Communication Techniques" at bounding box center [416, 379] width 184 height 184
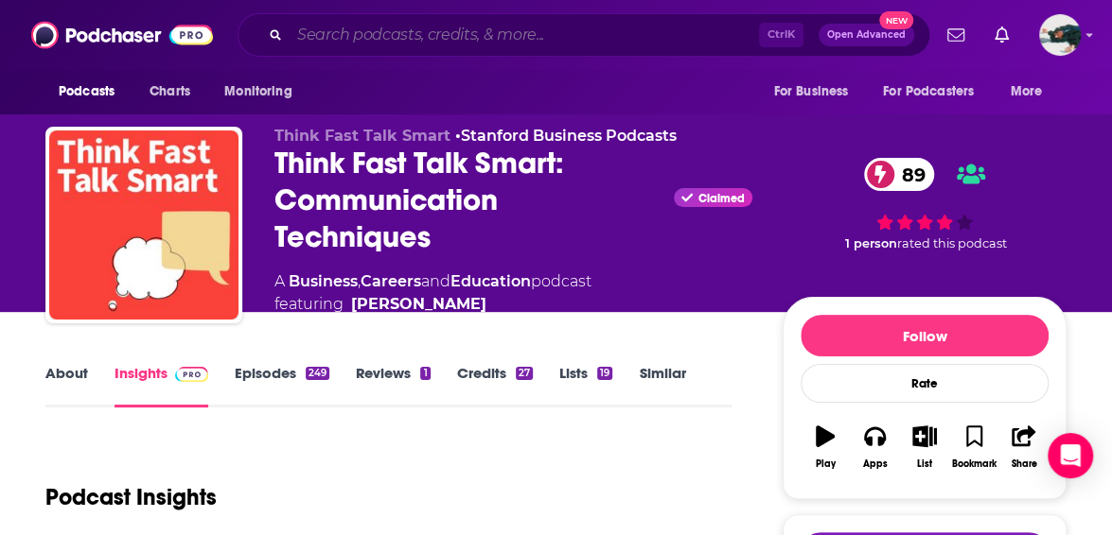
click at [544, 43] on input "Search podcasts, credits, & more..." at bounding box center [523, 35] width 469 height 30
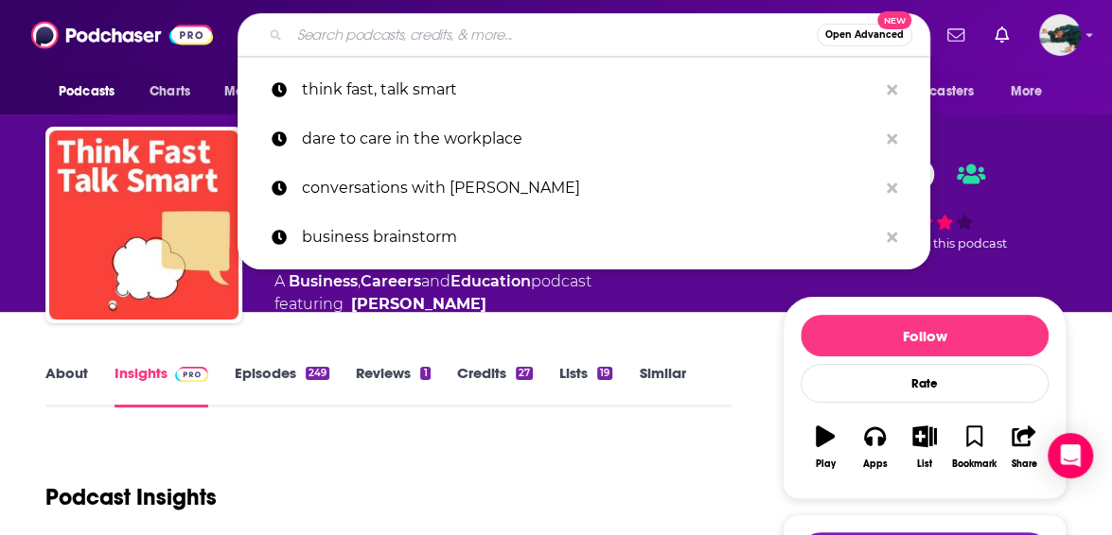
paste input "Dare to Care in the Workplace"
type input "Dare to Care in the Workplace"
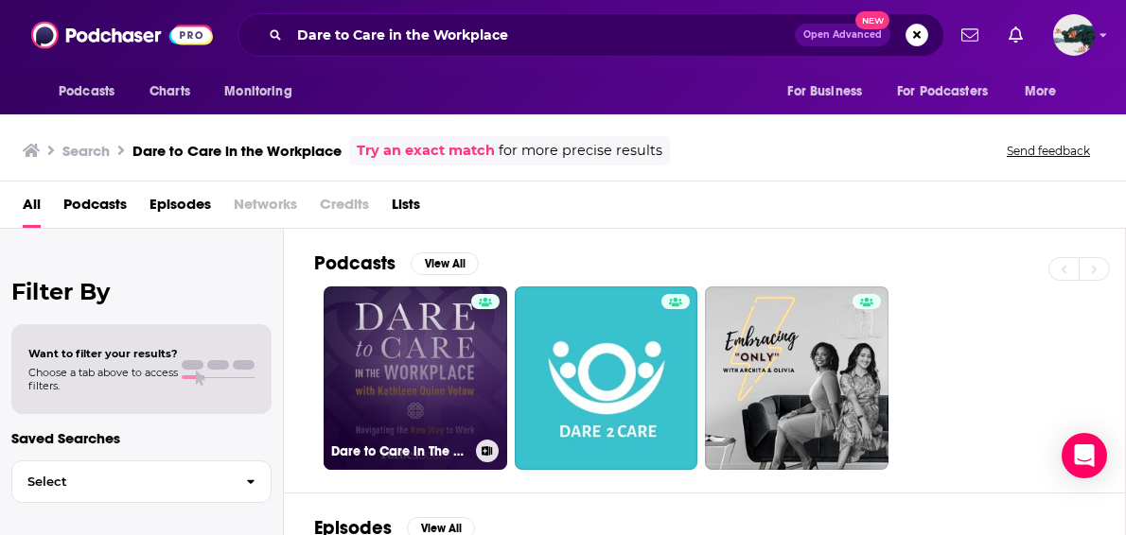
click at [401, 374] on link "Dare to Care in The Workplace" at bounding box center [416, 379] width 184 height 184
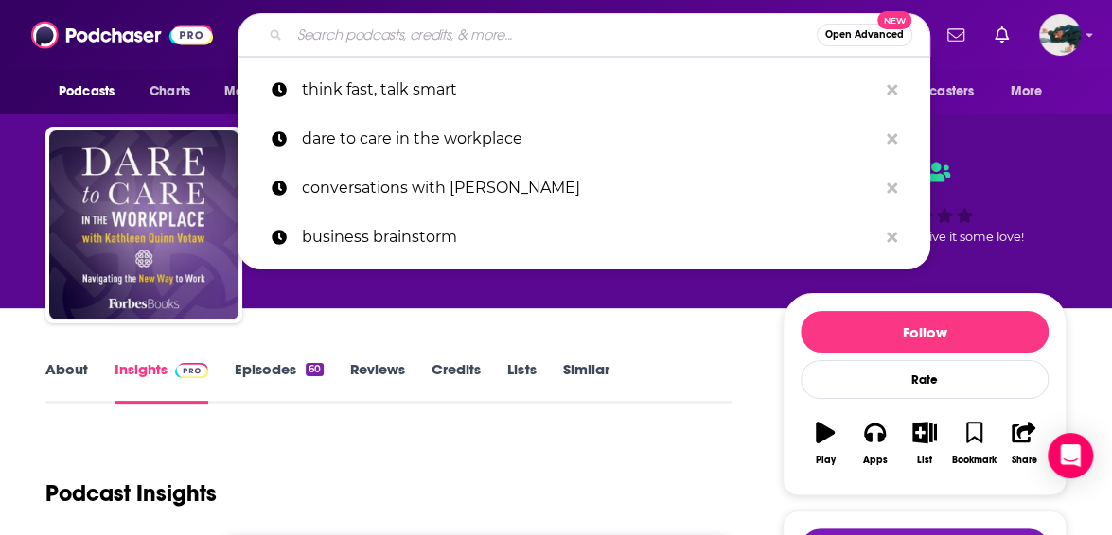
click at [488, 33] on input "Search podcasts, credits, & more..." at bounding box center [552, 35] width 527 height 30
paste input "Hit the Ground Running"
type input "Hit the Ground Running"
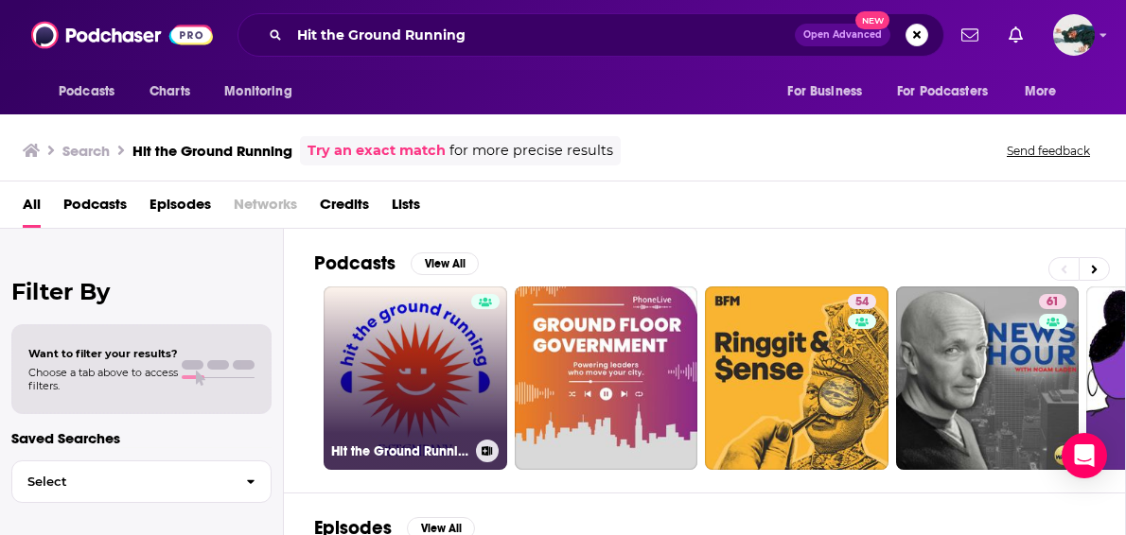
click at [420, 344] on link "Hit the Ground Running" at bounding box center [416, 379] width 184 height 184
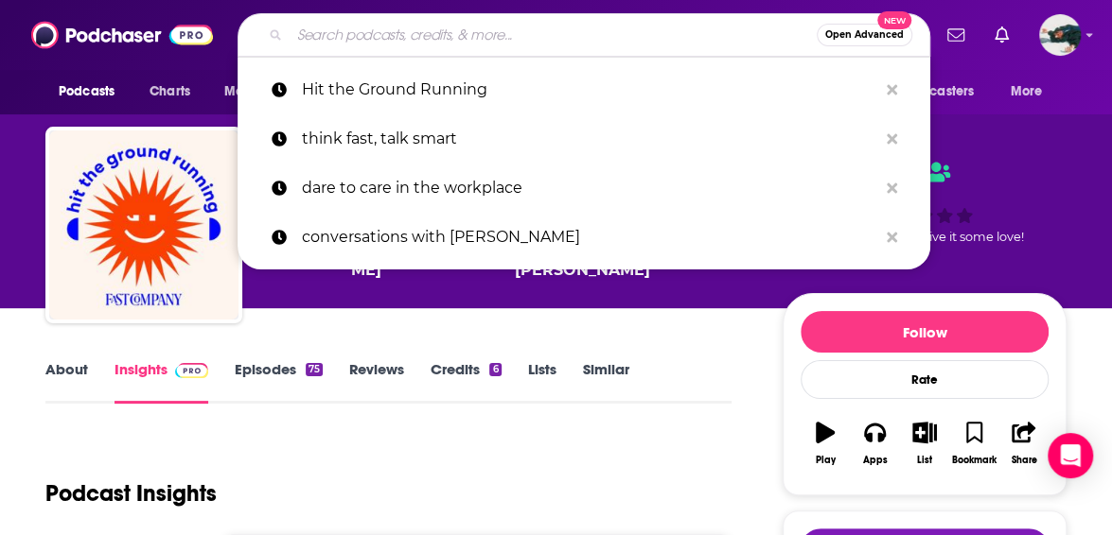
click at [404, 33] on input "Search podcasts, credits, & more..." at bounding box center [552, 35] width 527 height 30
paste input "Inc. Uncensored"
type input "Inc. Uncensored"
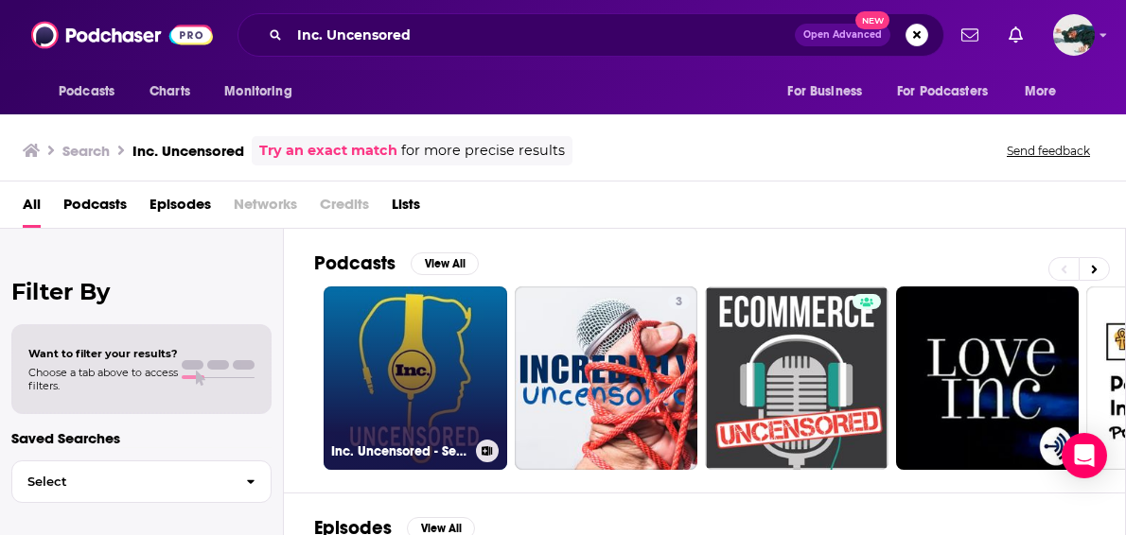
click at [430, 376] on link "Inc. Uncensored - Serious Business" at bounding box center [416, 379] width 184 height 184
